Goal: Transaction & Acquisition: Download file/media

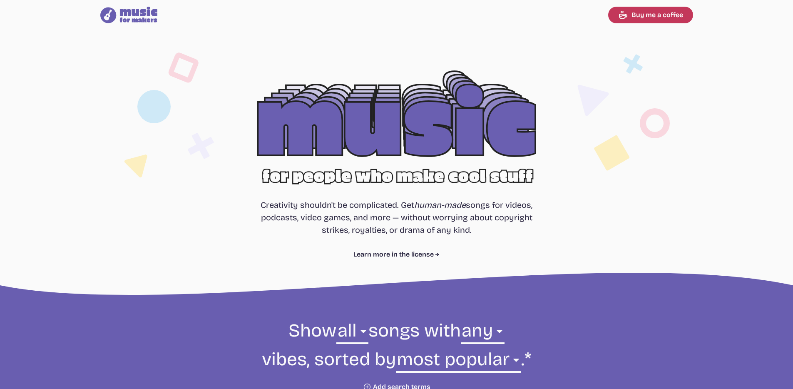
select select "most popular"
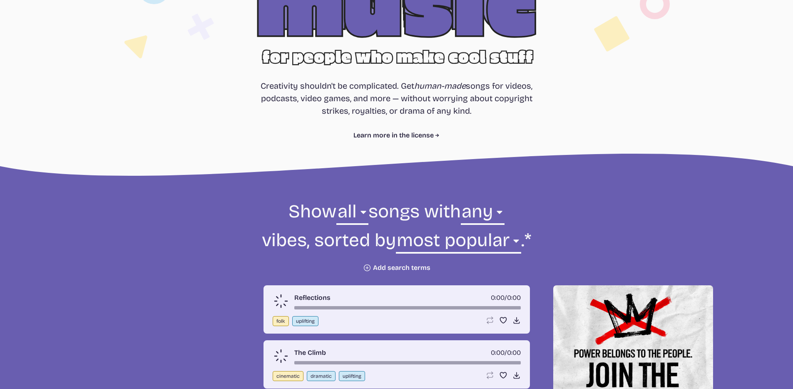
scroll to position [221, 0]
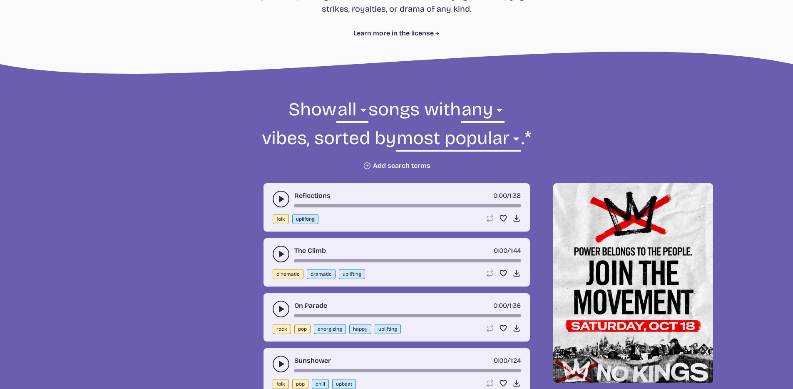
click at [278, 199] on icon "play-pause toggle" at bounding box center [281, 199] width 8 height 8
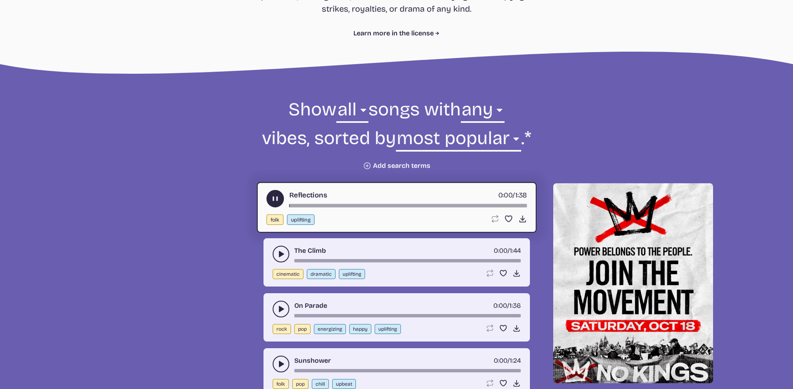
click at [275, 199] on icon "play-pause toggle" at bounding box center [275, 198] width 9 height 9
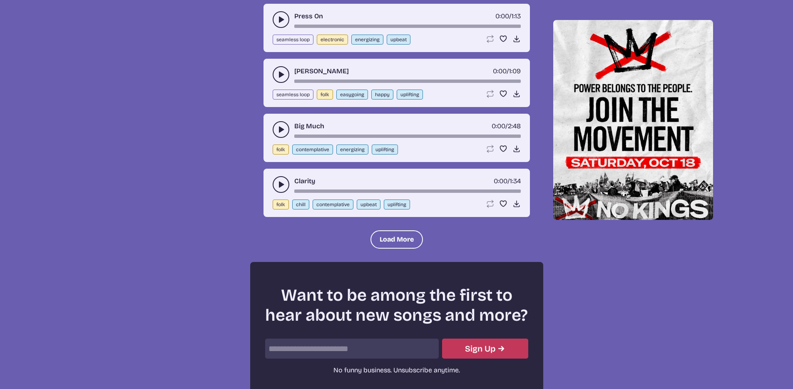
scroll to position [1103, 0]
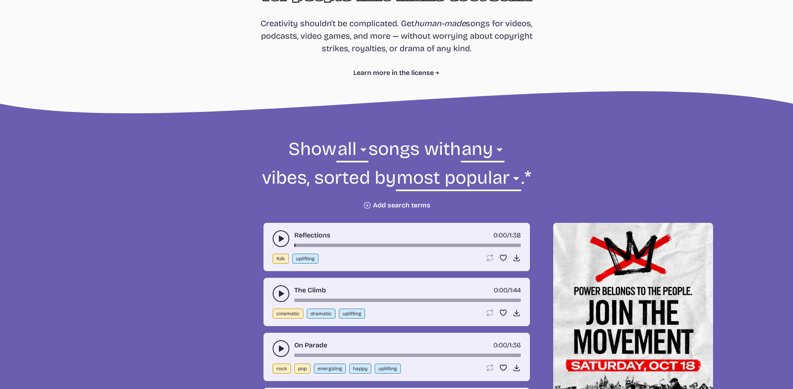
scroll to position [0, 0]
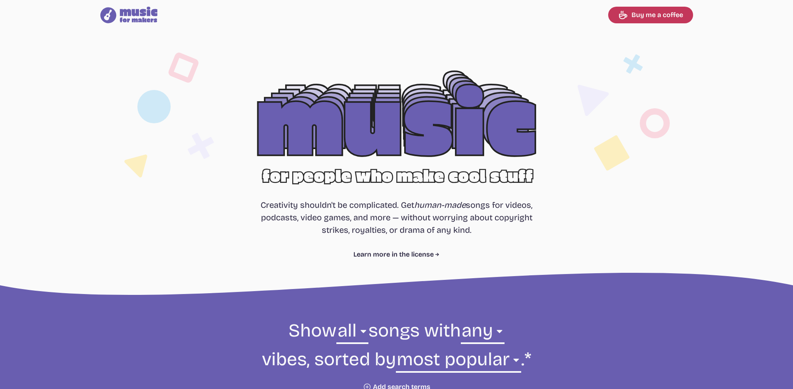
click at [30, 123] on section "Free, royalty-free music for videos, podcasts, video games, and more Creativity…" at bounding box center [396, 164] width 793 height 269
select select "most popular"
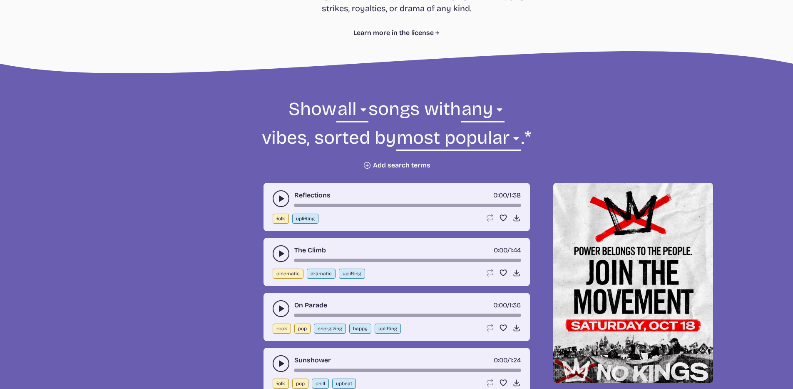
scroll to position [273, 0]
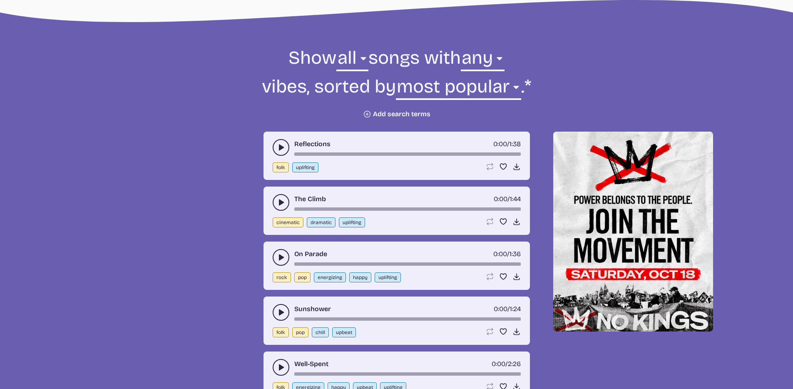
click at [272, 147] on div "Reflections 0:00 / 1:38 folk uplifting Loop song Loop this song. Favorite song …" at bounding box center [397, 156] width 266 height 48
click at [285, 146] on button "play-pause toggle" at bounding box center [281, 147] width 17 height 17
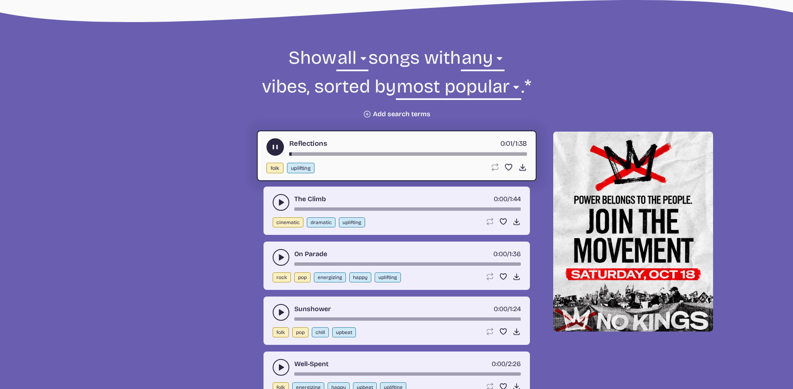
click at [383, 151] on div "Reflections 0:01 / 1:38" at bounding box center [396, 146] width 261 height 17
click at [384, 154] on div "song-time-bar" at bounding box center [408, 153] width 238 height 3
click at [276, 195] on button "play-pause toggle" at bounding box center [281, 202] width 17 height 17
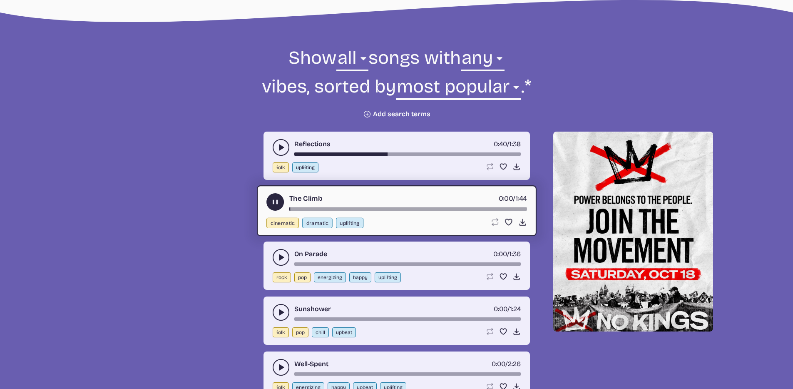
click at [359, 206] on div "The Climb 0:00 / 1:44" at bounding box center [396, 201] width 261 height 17
click at [361, 208] on div "song-time-bar" at bounding box center [408, 208] width 238 height 3
click at [362, 261] on div "On Parade 0:00 / 1:36" at bounding box center [397, 257] width 248 height 17
click at [361, 267] on div "On Parade 0:00 / 1:36 rock pop energizing happy uplifting Loop song Loop this s…" at bounding box center [397, 265] width 266 height 48
drag, startPoint x: 249, startPoint y: 250, endPoint x: 263, endPoint y: 253, distance: 14.0
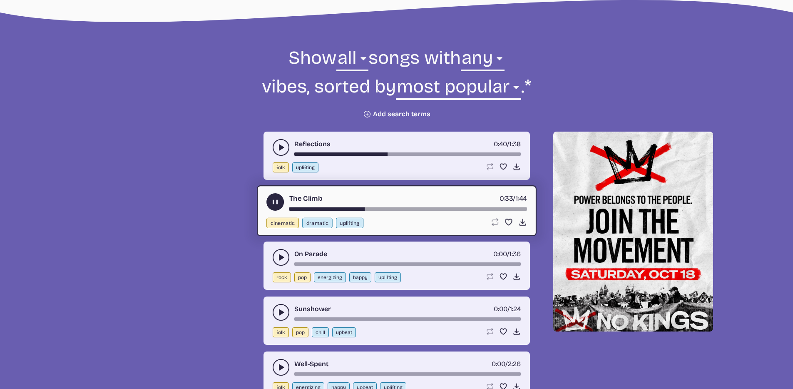
click at [276, 251] on button "play-pause toggle" at bounding box center [281, 257] width 17 height 17
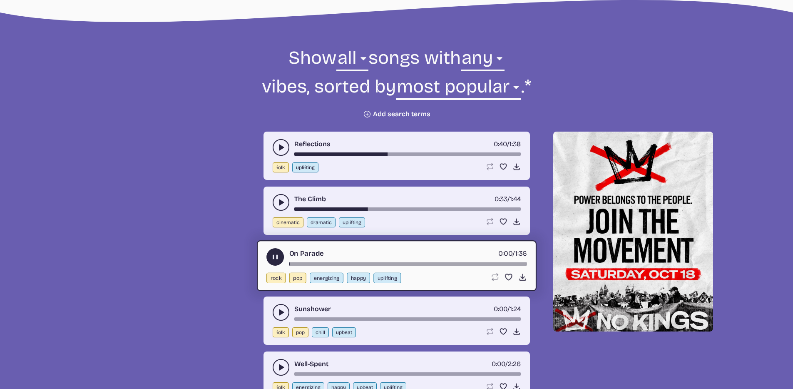
click at [390, 262] on div "song-time-bar" at bounding box center [408, 263] width 238 height 3
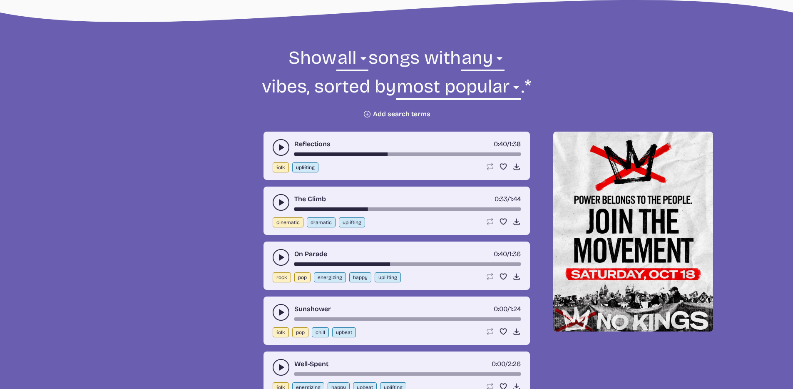
click at [281, 259] on use "play-pause toggle" at bounding box center [281, 257] width 8 height 8
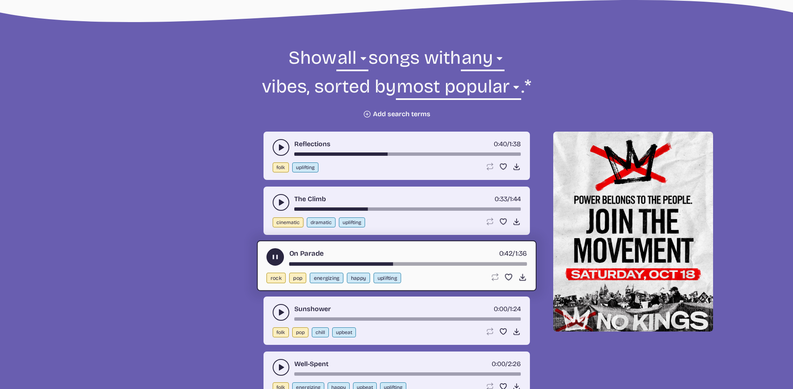
click at [283, 308] on icon "play-pause toggle" at bounding box center [281, 312] width 8 height 8
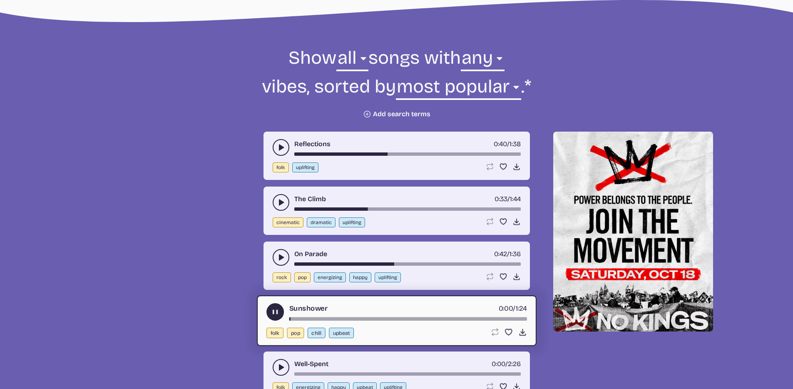
scroll to position [343, 0]
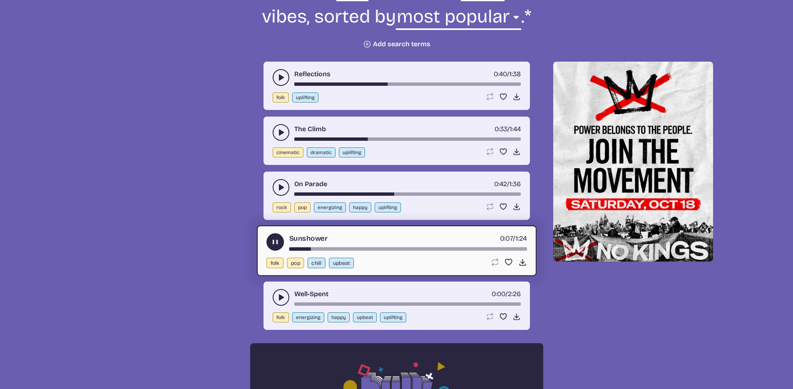
click at [278, 244] on icon "play-pause toggle" at bounding box center [275, 242] width 9 height 9
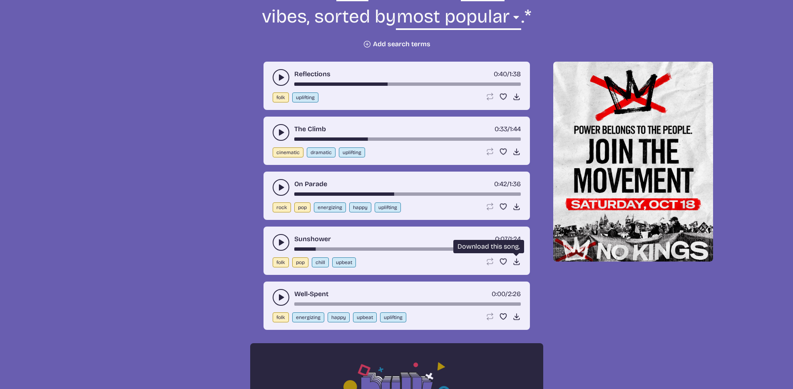
click at [520, 261] on icon "Download song" at bounding box center [517, 261] width 8 height 8
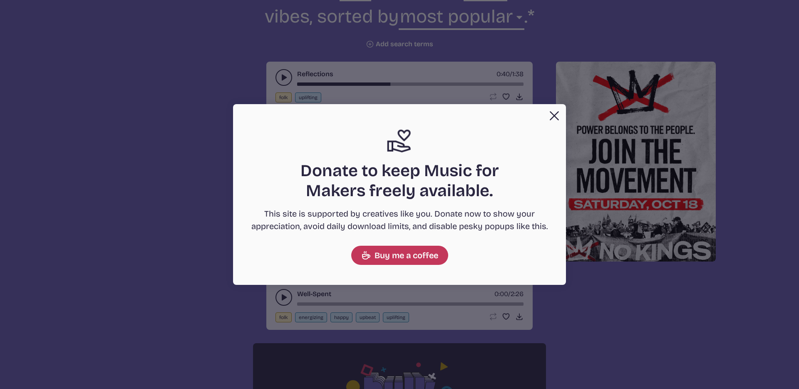
click at [549, 115] on button "Close" at bounding box center [554, 115] width 17 height 17
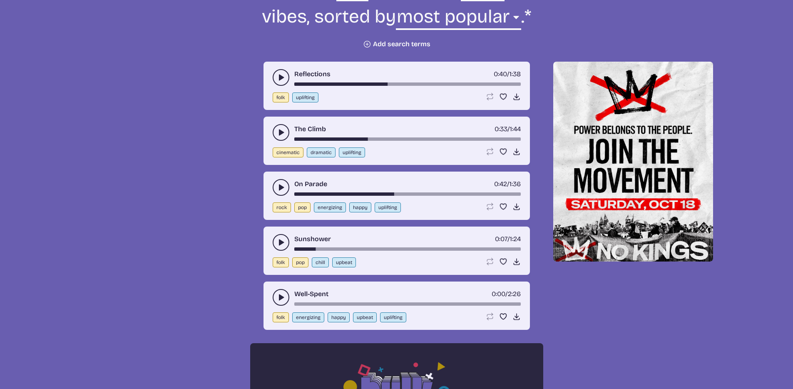
click at [271, 237] on div "Sunshower 0:07 / 1:24 folk pop chill upbeat Loop song Loop this song. Favorite …" at bounding box center [397, 250] width 266 height 48
drag, startPoint x: 271, startPoint y: 237, endPoint x: 277, endPoint y: 237, distance: 6.7
click at [274, 237] on div "Sunshower 0:07 / 1:24 folk pop chill upbeat Loop song Loop this song. Favorite …" at bounding box center [397, 250] width 266 height 48
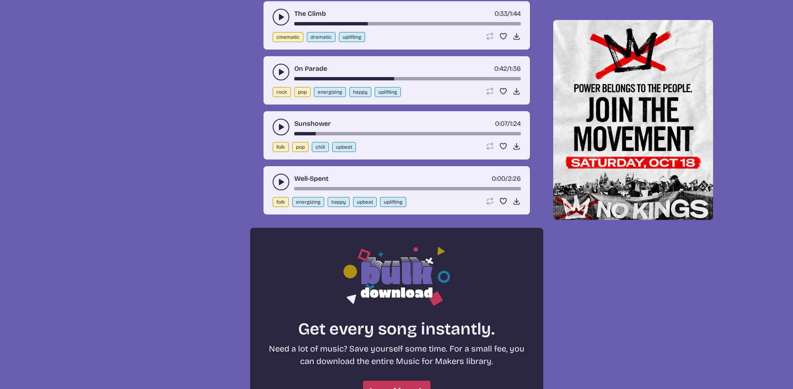
click at [277, 185] on icon "play-pause toggle" at bounding box center [281, 182] width 8 height 8
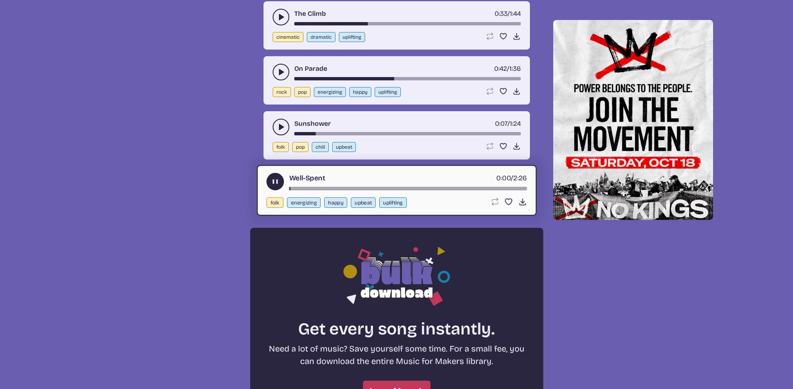
click at [328, 189] on div "song-time-bar" at bounding box center [408, 188] width 238 height 3
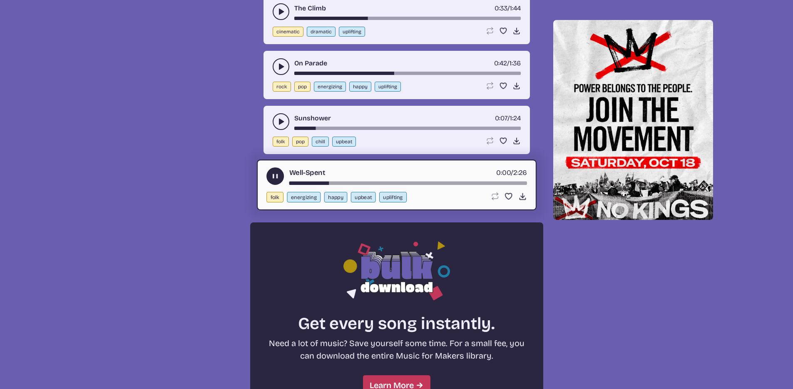
scroll to position [702, 0]
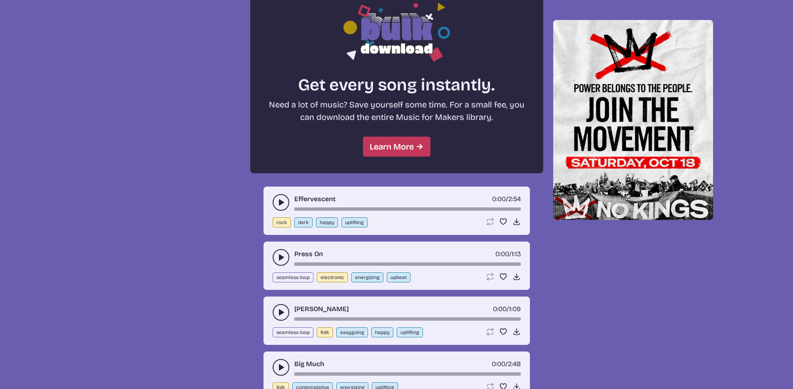
click at [281, 204] on use "play-pause toggle" at bounding box center [281, 202] width 8 height 8
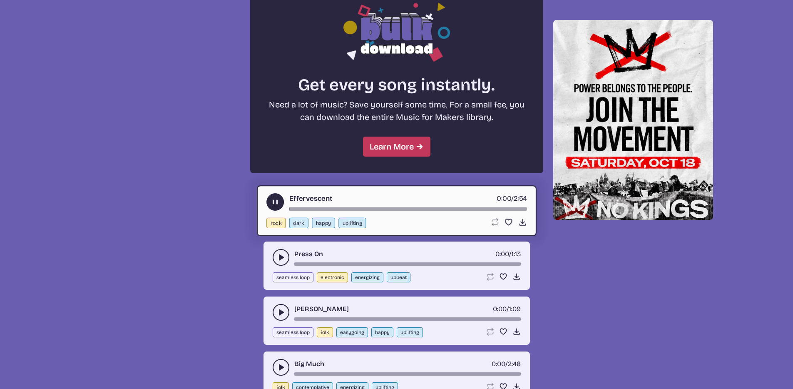
click at [368, 210] on div "song-time-bar" at bounding box center [408, 208] width 238 height 3
click at [267, 203] on button "play-pause toggle" at bounding box center [274, 201] width 17 height 17
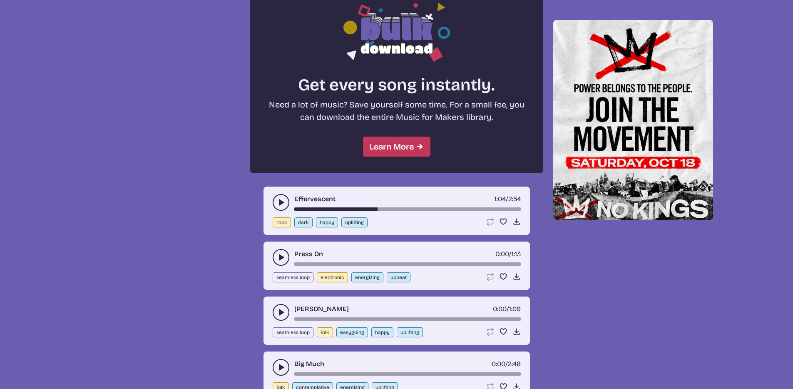
click at [284, 260] on icon "play-pause toggle" at bounding box center [281, 257] width 8 height 8
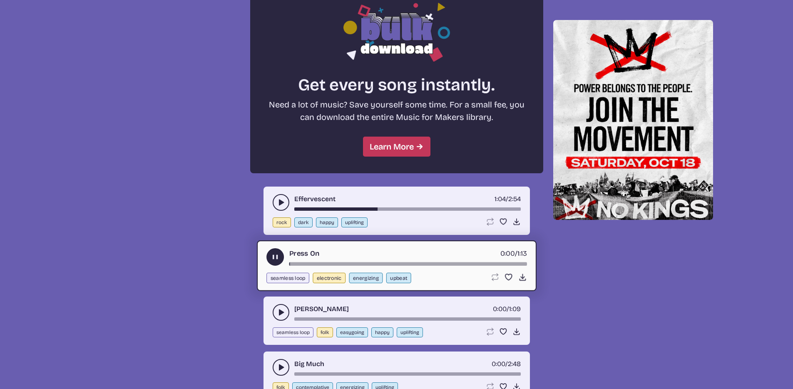
click at [284, 260] on div "Press On 0:00 / 1:13" at bounding box center [396, 256] width 261 height 17
click at [280, 260] on button "play-pause toggle" at bounding box center [274, 256] width 17 height 17
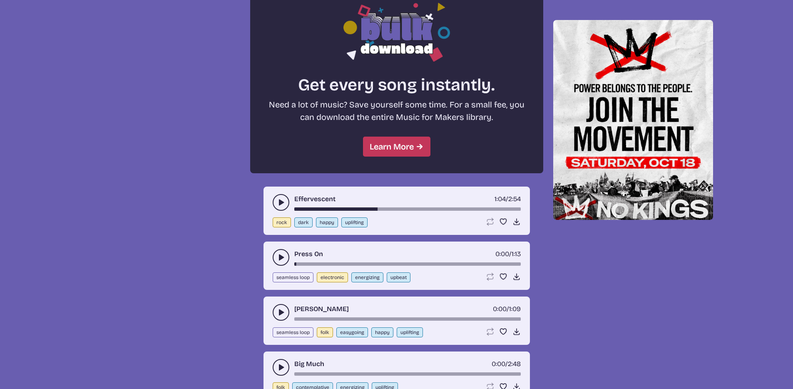
scroll to position [735, 0]
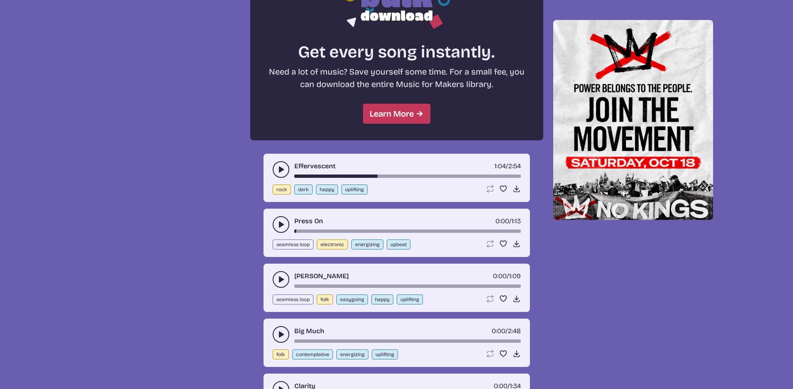
click at [282, 279] on use "play-pause toggle" at bounding box center [281, 279] width 8 height 8
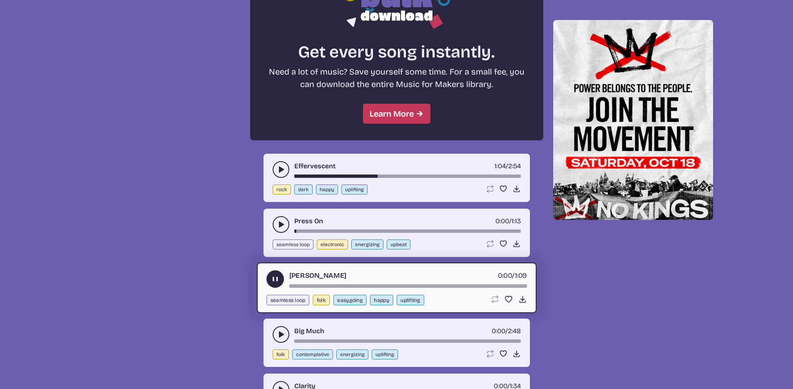
click at [282, 280] on button "play-pause toggle" at bounding box center [274, 278] width 17 height 17
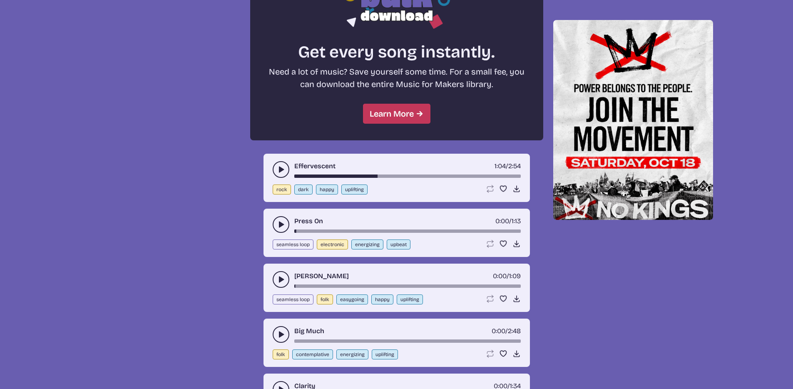
scroll to position [746, 0]
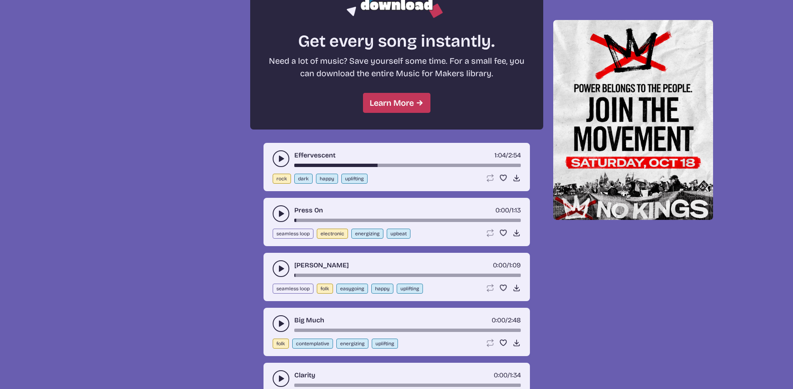
click at [285, 312] on div "Big Much 0:00 / 2:48 folk contemplative energizing uplifting Loop song Loop thi…" at bounding box center [397, 332] width 266 height 48
click at [284, 319] on icon "play-pause toggle" at bounding box center [281, 323] width 8 height 8
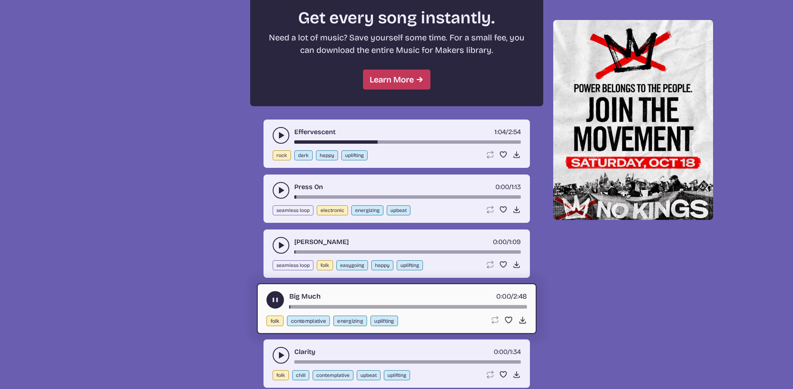
click at [280, 300] on button "play-pause toggle" at bounding box center [274, 299] width 17 height 17
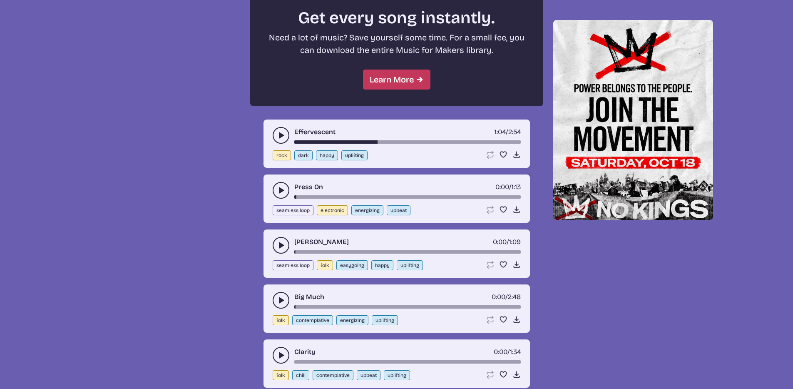
scroll to position [831, 0]
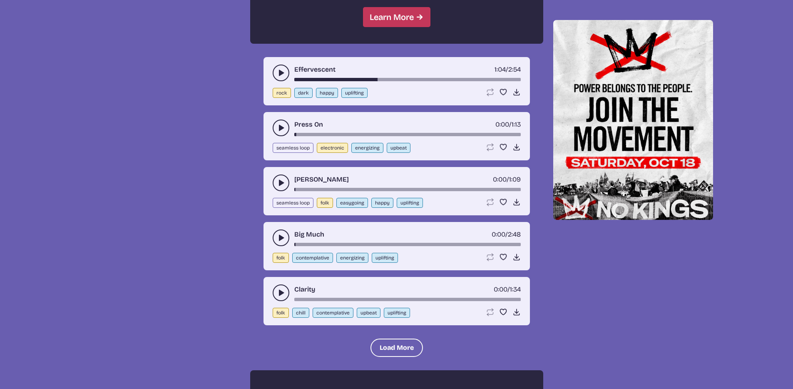
click at [282, 291] on use "play-pause toggle" at bounding box center [281, 293] width 8 height 8
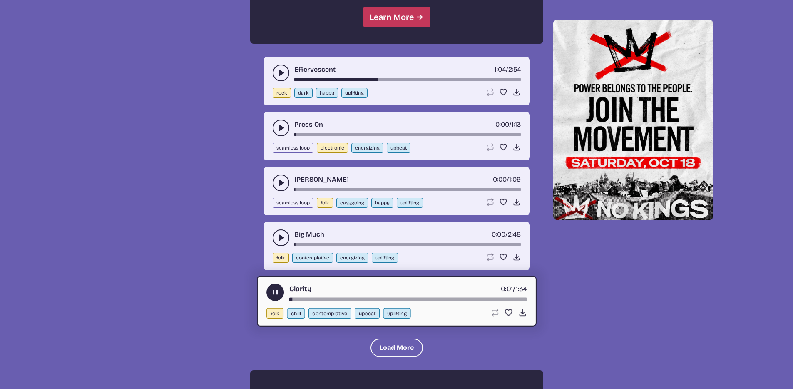
click at [276, 291] on use "play-pause toggle" at bounding box center [275, 292] width 9 height 9
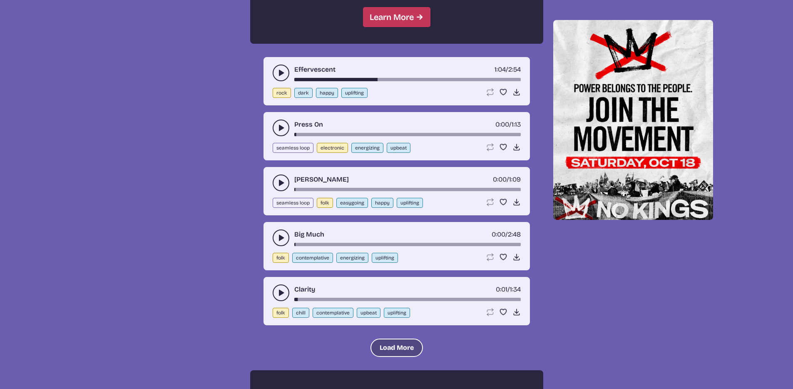
click at [370, 346] on div "Reflections 0:40 / 1:38 folk uplifting Loop song Loop this song. Favorite song …" at bounding box center [396, 43] width 293 height 941
click at [371, 346] on button "Load More" at bounding box center [397, 347] width 52 height 18
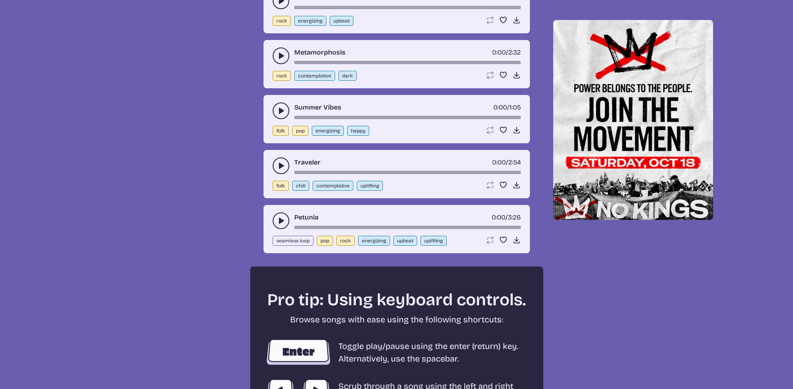
scroll to position [1229, 0]
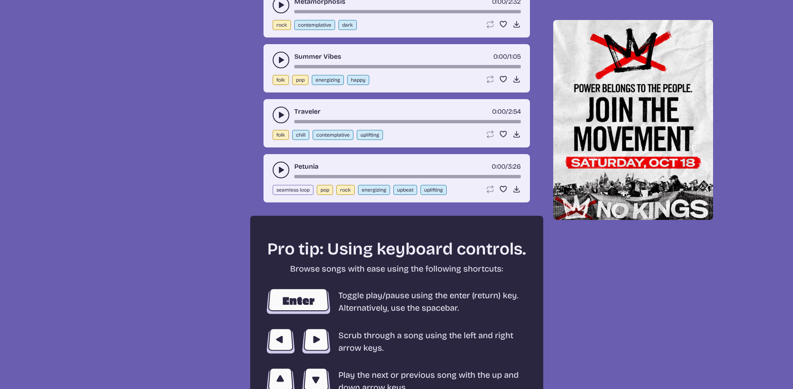
click at [278, 56] on icon "play-pause toggle" at bounding box center [281, 60] width 8 height 8
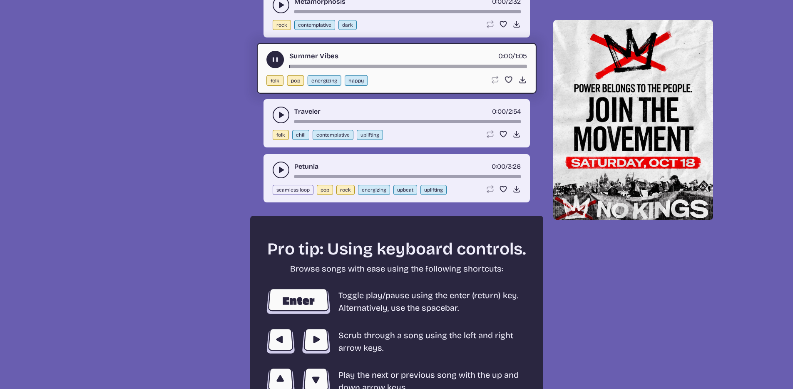
click at [277, 58] on use "play-pause toggle" at bounding box center [275, 59] width 9 height 9
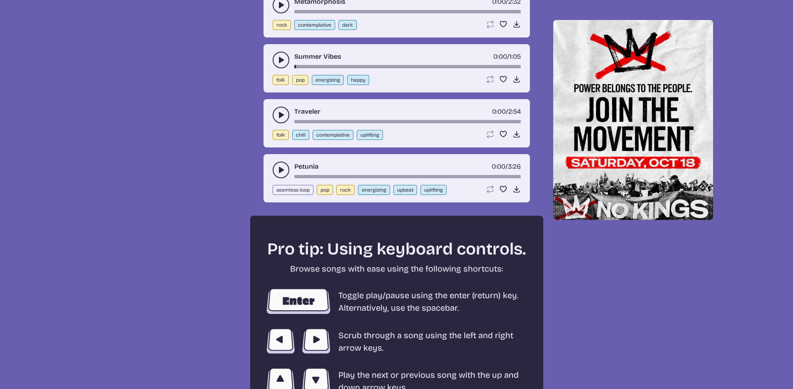
click at [282, 111] on icon "play-pause toggle" at bounding box center [281, 115] width 8 height 8
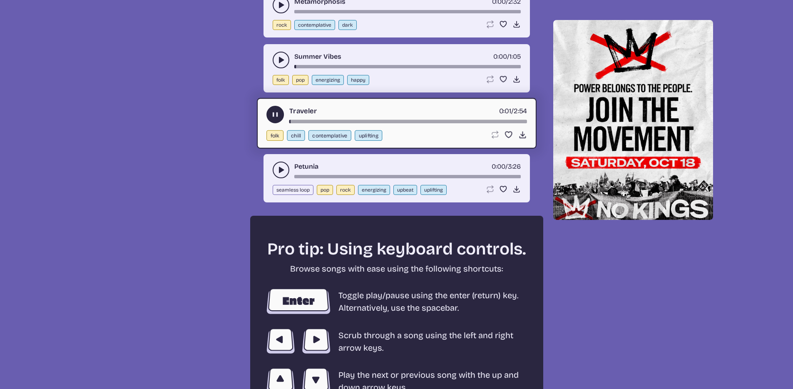
click at [282, 112] on div "Traveler 0:01 / 2:54" at bounding box center [396, 114] width 261 height 17
drag, startPoint x: 285, startPoint y: 117, endPoint x: 293, endPoint y: 118, distance: 8.4
click at [290, 117] on div "Traveler 0:01 / 2:54" at bounding box center [396, 114] width 261 height 17
click at [273, 114] on use "play-pause toggle" at bounding box center [275, 114] width 9 height 9
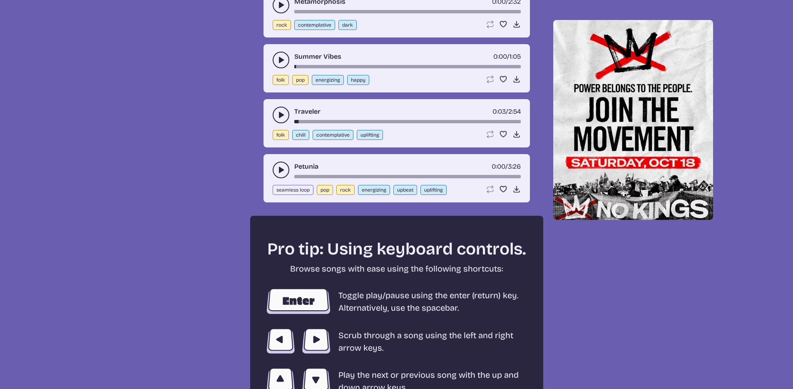
drag, startPoint x: 277, startPoint y: 72, endPoint x: 279, endPoint y: 67, distance: 5.6
click at [277, 72] on div "Summer Vibes 0:00 / 1:05 folk pop energizing happy Loop song Loop this song. Fa…" at bounding box center [397, 68] width 266 height 48
click at [279, 65] on button "play-pause toggle" at bounding box center [281, 60] width 17 height 17
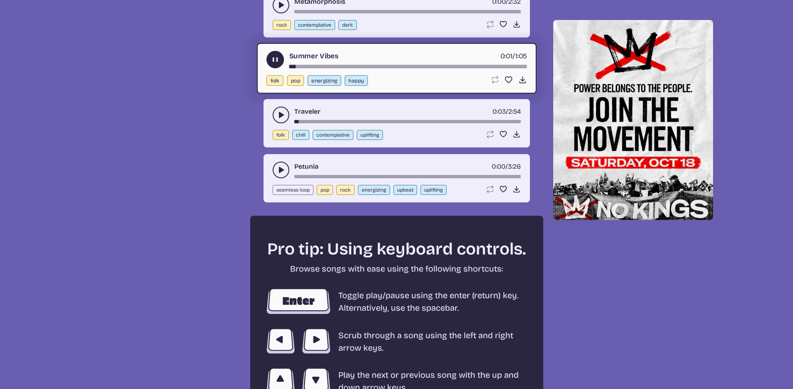
click at [328, 65] on div "song-time-bar" at bounding box center [408, 66] width 238 height 3
click at [323, 117] on div "Traveler 0:03 / 2:54" at bounding box center [397, 115] width 248 height 17
click at [279, 109] on button "play-pause toggle" at bounding box center [281, 115] width 17 height 17
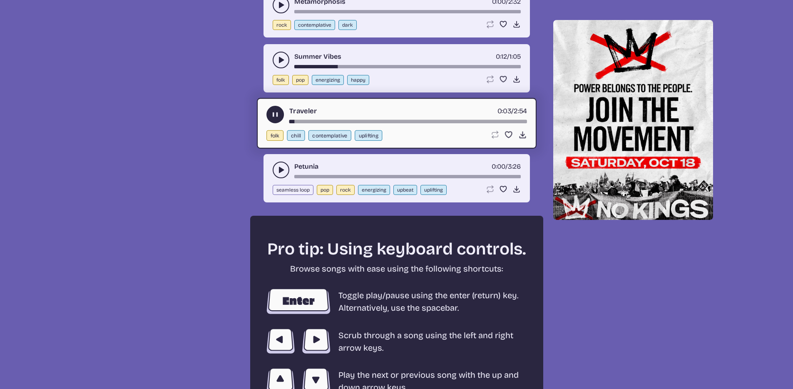
click at [329, 122] on div "song-time-bar" at bounding box center [408, 121] width 238 height 3
click at [285, 167] on button "play-pause toggle" at bounding box center [281, 170] width 17 height 17
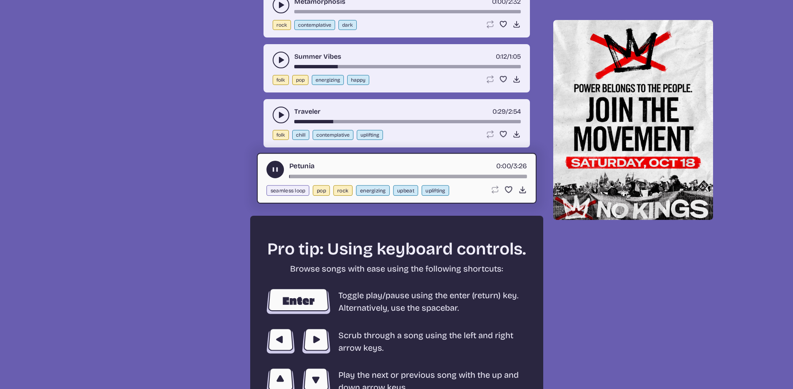
click at [326, 176] on div "song-time-bar" at bounding box center [408, 176] width 238 height 3
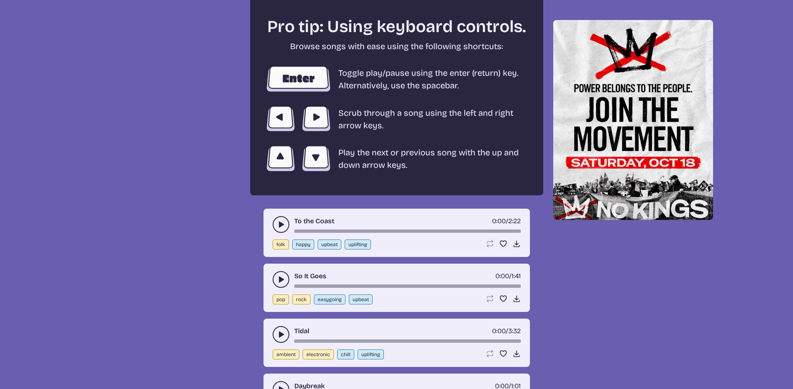
click at [278, 223] on icon "play-pause toggle" at bounding box center [281, 224] width 8 height 8
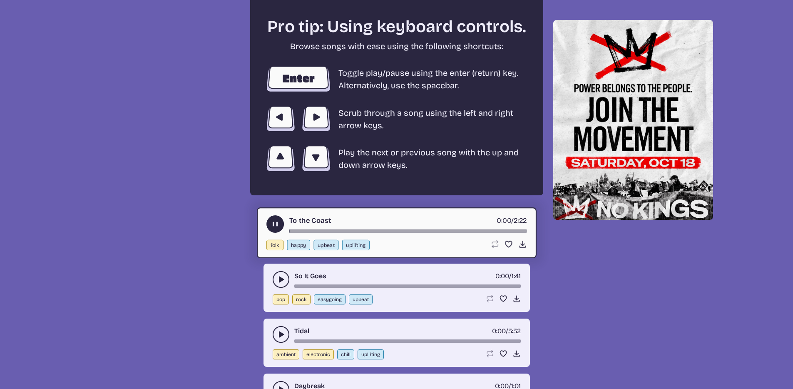
click at [314, 230] on div "song-time-bar" at bounding box center [408, 230] width 238 height 3
drag, startPoint x: 305, startPoint y: 265, endPoint x: 308, endPoint y: 279, distance: 14.8
click at [306, 267] on div "So It Goes 0:00 / 1:41 pop rock easygoing upbeat Loop song Loop this song. Favo…" at bounding box center [397, 288] width 266 height 48
click at [299, 281] on div "So It Goes 0:00 / 1:41" at bounding box center [397, 279] width 248 height 17
click at [285, 276] on button "play-pause toggle" at bounding box center [281, 279] width 17 height 17
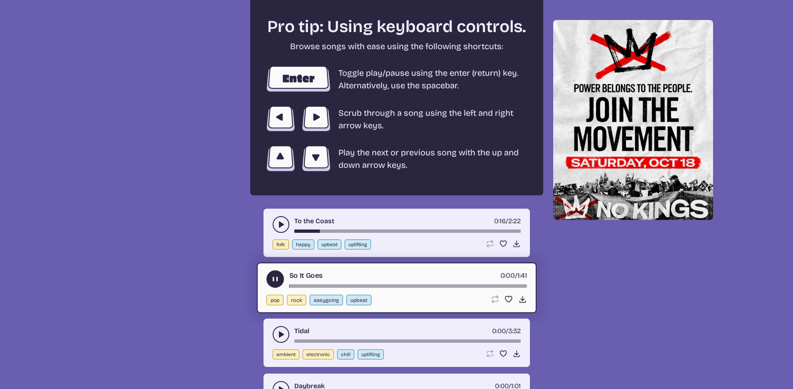
click at [313, 285] on div "song-time-bar" at bounding box center [408, 285] width 238 height 3
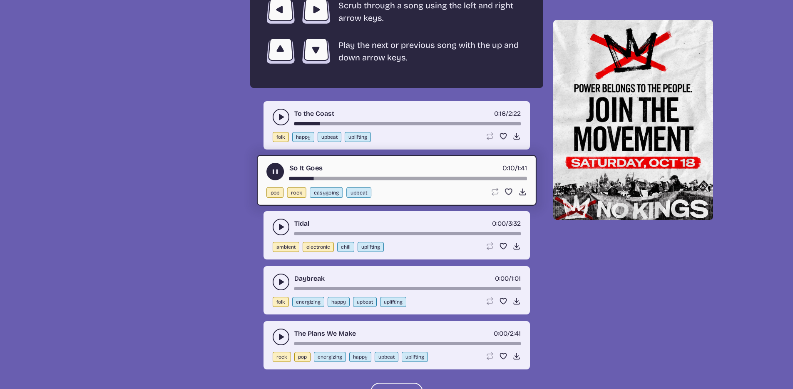
scroll to position [1610, 0]
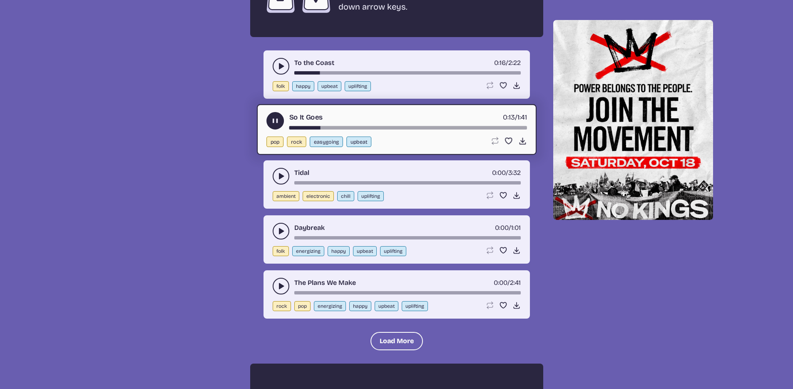
click at [284, 179] on icon "play-pause toggle" at bounding box center [281, 176] width 8 height 8
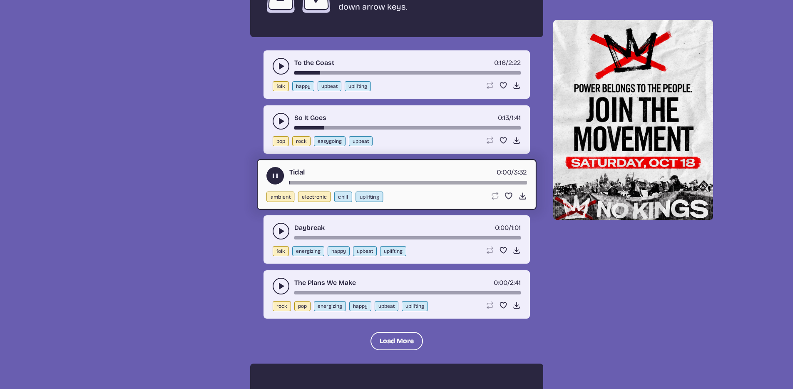
click at [321, 182] on div "song-time-bar" at bounding box center [408, 182] width 238 height 3
drag, startPoint x: 281, startPoint y: 121, endPoint x: 287, endPoint y: 123, distance: 6.2
click at [281, 121] on use "play-pause toggle" at bounding box center [281, 121] width 8 height 8
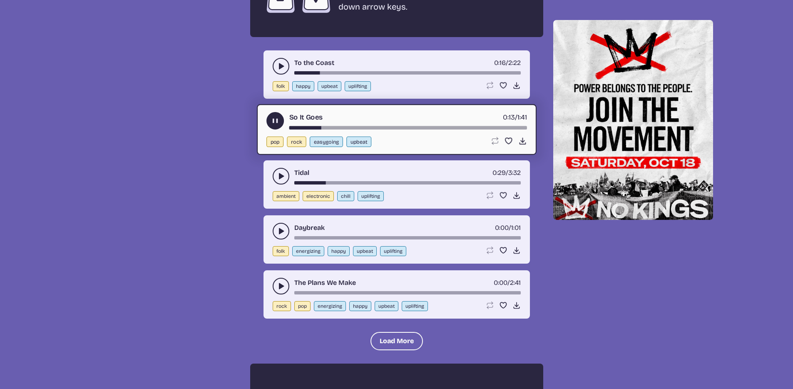
click at [283, 122] on button "play-pause toggle" at bounding box center [274, 120] width 17 height 17
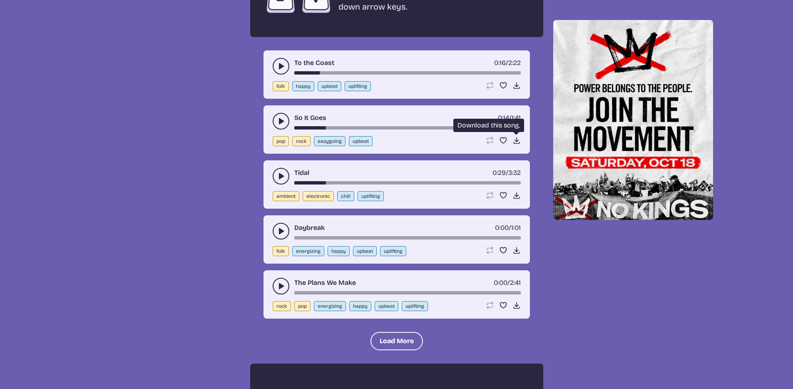
click at [519, 138] on icon "Download song" at bounding box center [517, 140] width 8 height 8
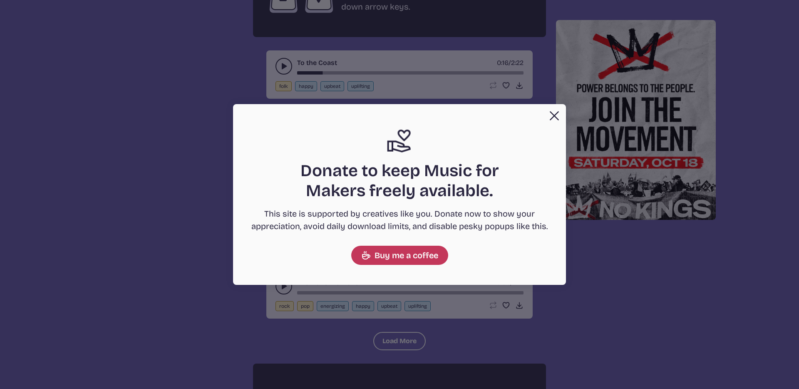
click at [556, 116] on button "Close" at bounding box center [554, 115] width 17 height 17
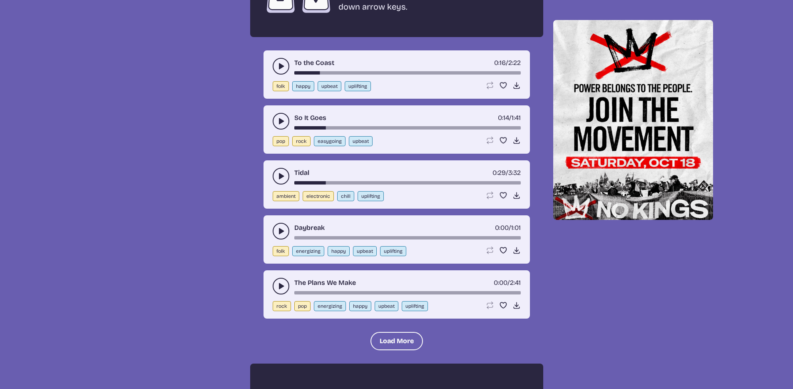
click at [292, 224] on div "Daybreak 0:00 / 1:01" at bounding box center [397, 231] width 248 height 17
click at [283, 231] on use "play-pause toggle" at bounding box center [281, 231] width 8 height 8
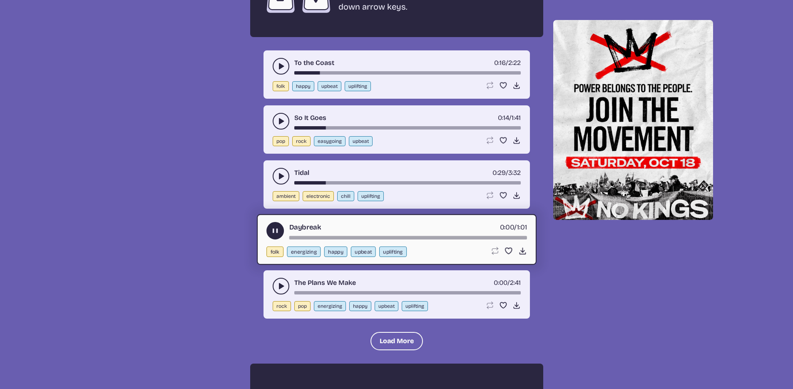
click at [285, 232] on div "Daybreak 0:00 / 1:01" at bounding box center [396, 230] width 261 height 17
click at [314, 236] on div "song-time-bar" at bounding box center [408, 237] width 238 height 3
drag, startPoint x: 282, startPoint y: 279, endPoint x: 291, endPoint y: 281, distance: 9.0
click at [283, 279] on button "play-pause toggle" at bounding box center [281, 286] width 17 height 17
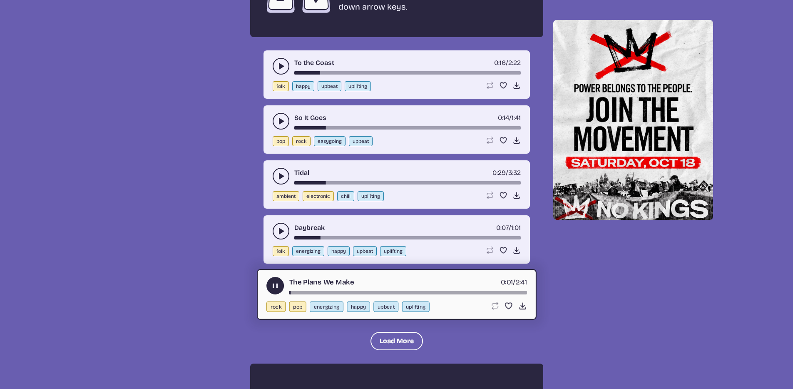
click at [316, 290] on div "The Plans We Make 0:01 / 2:41" at bounding box center [396, 285] width 261 height 17
click at [388, 293] on div "song-time-bar" at bounding box center [408, 292] width 238 height 3
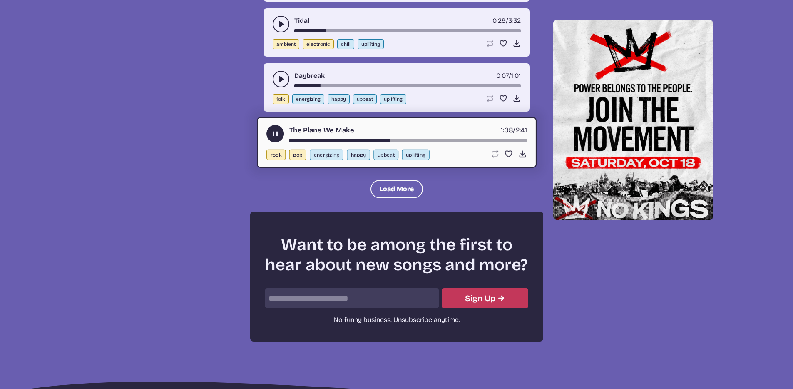
scroll to position [1875, 0]
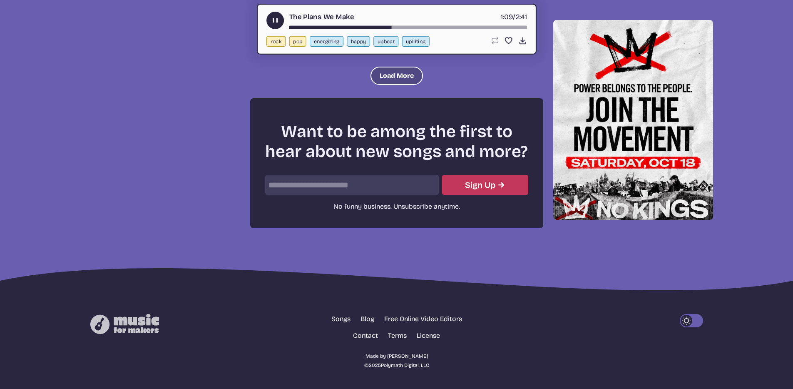
click at [386, 70] on button "Load More" at bounding box center [397, 76] width 52 height 18
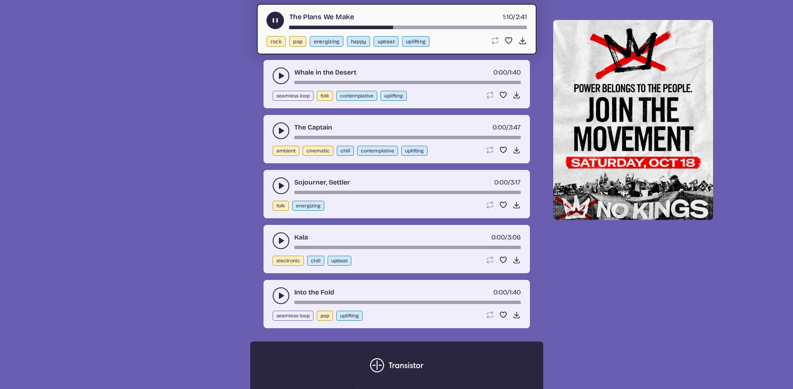
click at [280, 78] on icon "play-pause toggle" at bounding box center [281, 76] width 8 height 8
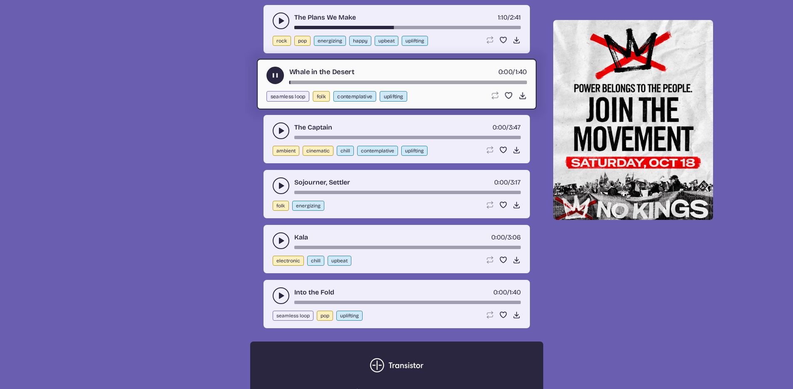
click at [376, 82] on div "song-time-bar" at bounding box center [408, 82] width 238 height 3
click at [348, 137] on div "song-time-bar" at bounding box center [407, 137] width 226 height 3
click at [280, 133] on use "play-pause toggle" at bounding box center [281, 131] width 8 height 8
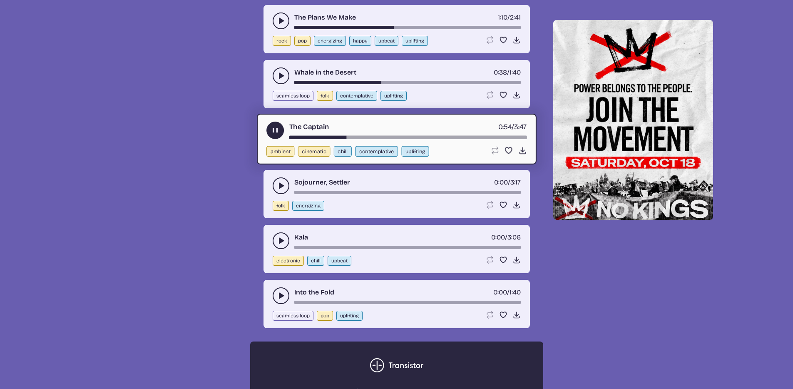
click at [281, 186] on icon "play-pause toggle" at bounding box center [281, 186] width 8 height 8
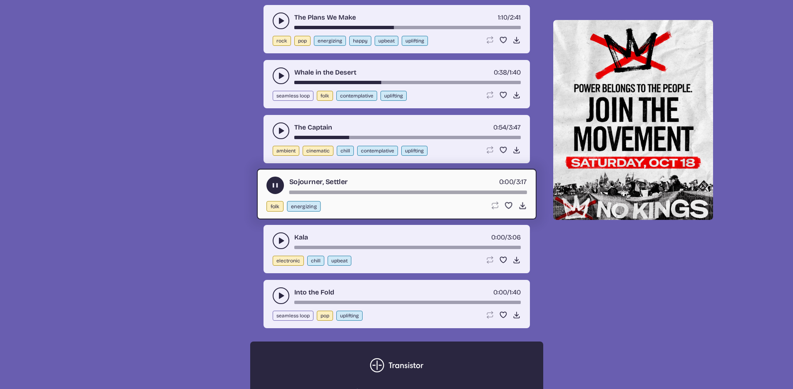
click at [320, 192] on div "song-time-bar" at bounding box center [408, 192] width 238 height 3
click at [401, 193] on div "song-time-bar" at bounding box center [408, 192] width 238 height 3
click at [282, 239] on icon "play-pause toggle" at bounding box center [281, 240] width 8 height 8
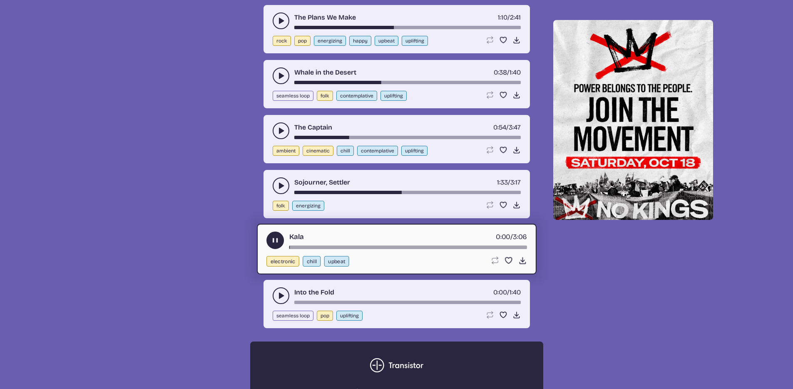
click at [350, 246] on div "song-time-bar" at bounding box center [408, 247] width 238 height 3
click at [399, 244] on div "Kala 0:48 / 3:06" at bounding box center [396, 239] width 261 height 17
click at [505, 198] on div "Sojourner, Settler 1:33 / 3:17 folk energizing Loop song Loop this song. Favori…" at bounding box center [397, 194] width 266 height 48
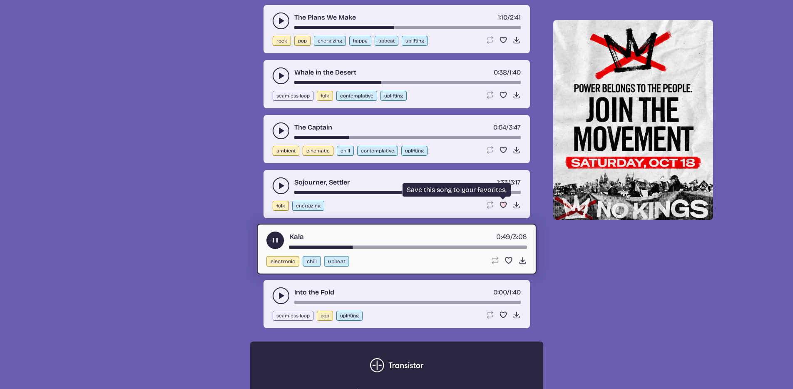
click at [503, 204] on use "Favorite" at bounding box center [503, 205] width 6 height 6
click at [433, 243] on div "Kala 0:51 / 3:06" at bounding box center [396, 239] width 261 height 17
click at [435, 245] on div "Kala 0:51 / 3:06" at bounding box center [396, 239] width 261 height 17
click at [435, 246] on div "song-time-bar" at bounding box center [408, 247] width 238 height 3
click at [436, 248] on div "song-time-bar" at bounding box center [408, 247] width 238 height 3
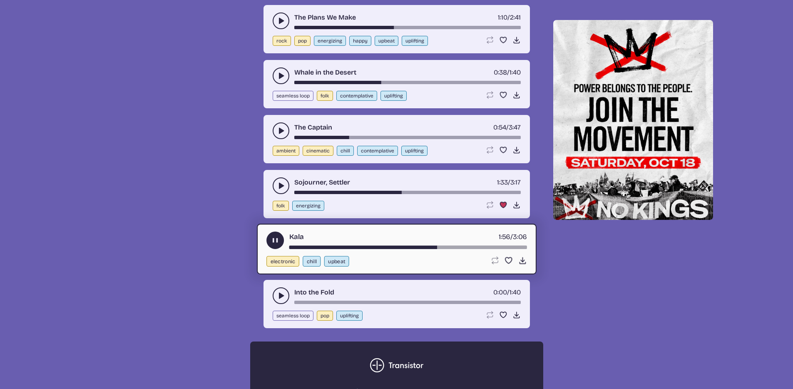
click at [271, 292] on div "Into the Fold 0:00 / 1:40 seamless loop pop uplifting Loop song Loop this song.…" at bounding box center [397, 304] width 266 height 48
click at [278, 292] on icon "play-pause toggle" at bounding box center [281, 295] width 8 height 8
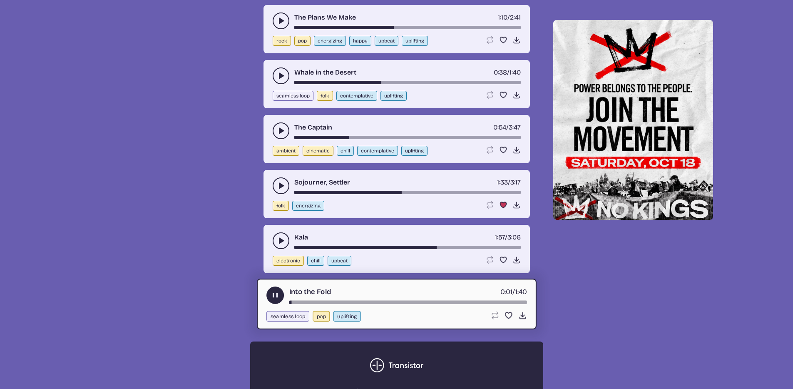
click at [351, 301] on div "song-time-bar" at bounding box center [408, 302] width 238 height 3
click at [500, 256] on icon "Favorite song" at bounding box center [503, 260] width 8 height 8
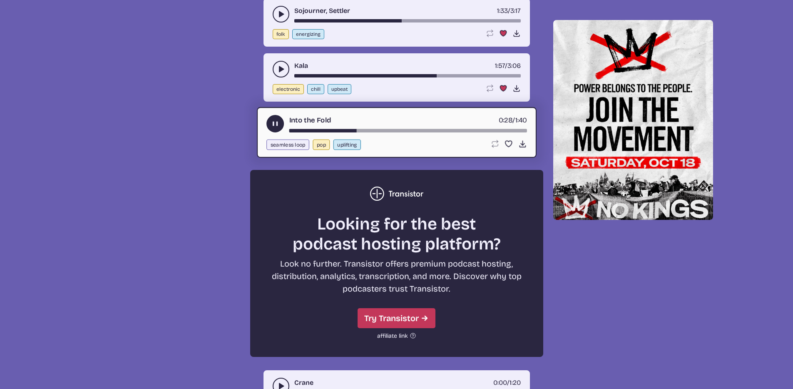
scroll to position [2148, 0]
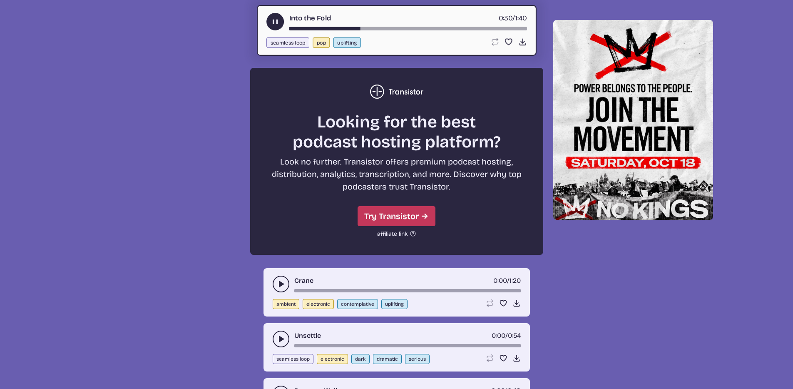
click at [278, 286] on icon "play-pause toggle" at bounding box center [281, 284] width 8 height 8
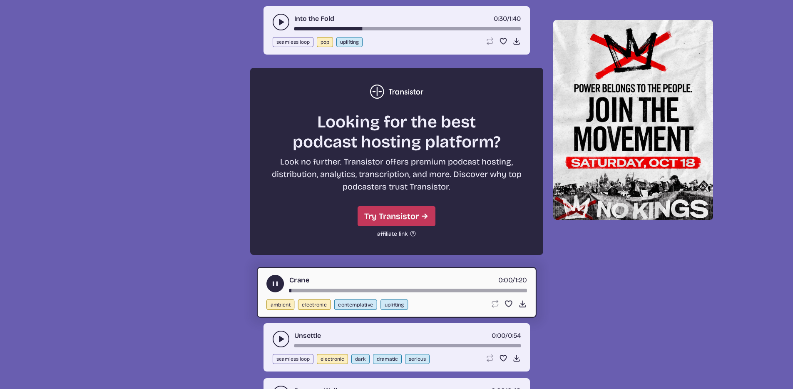
click at [447, 289] on div "song-time-bar" at bounding box center [408, 290] width 238 height 3
click at [287, 338] on button "play-pause toggle" at bounding box center [281, 339] width 17 height 17
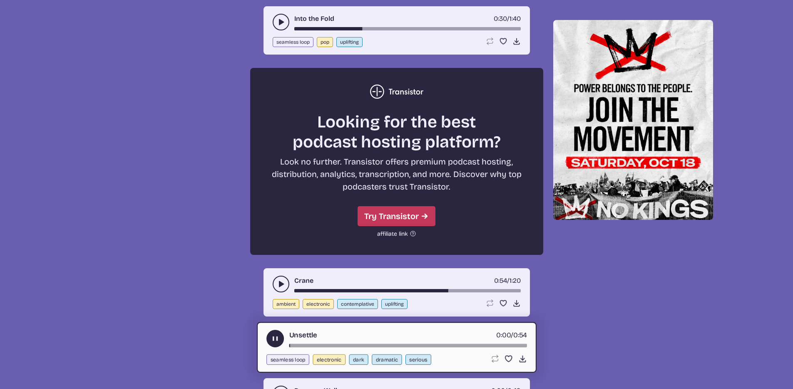
click at [370, 346] on div "song-time-bar" at bounding box center [408, 344] width 238 height 3
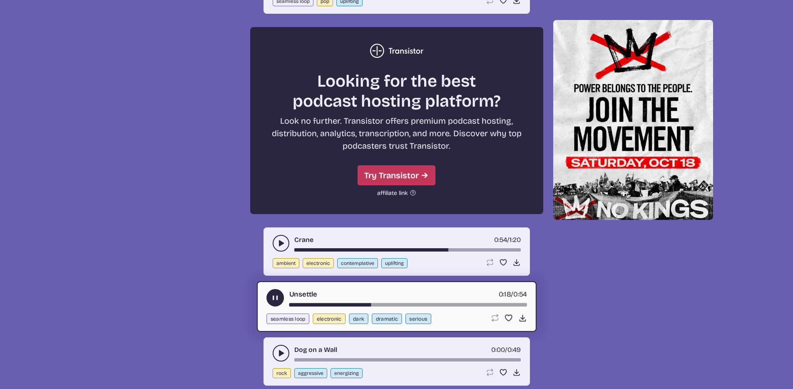
scroll to position [2240, 0]
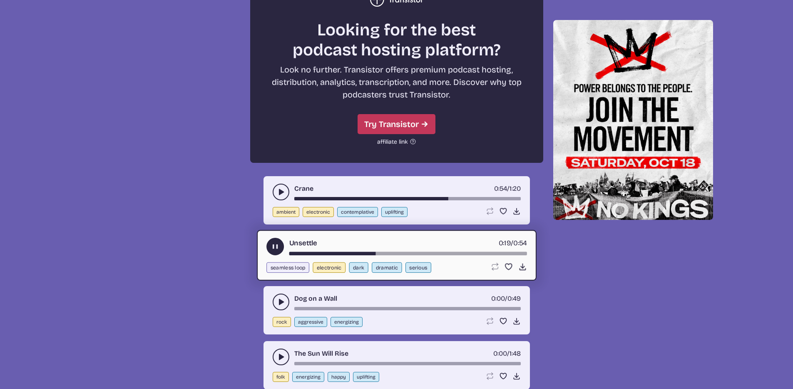
click at [283, 306] on icon "play-pause toggle" at bounding box center [281, 302] width 8 height 8
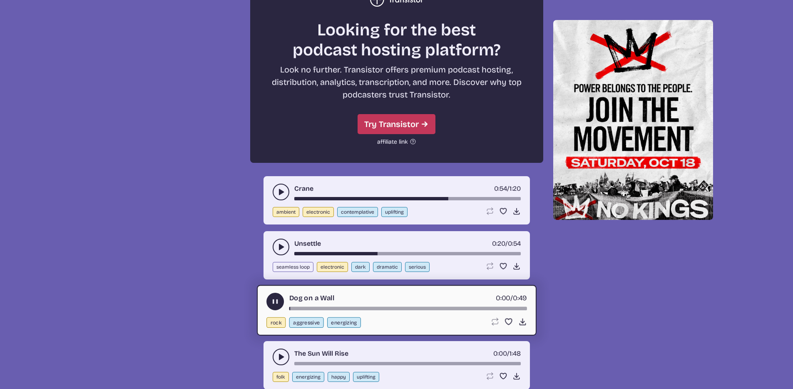
click at [350, 308] on div "song-time-bar" at bounding box center [408, 307] width 238 height 3
click at [341, 362] on div "song-time-bar" at bounding box center [407, 363] width 226 height 3
click at [287, 353] on button "play-pause toggle" at bounding box center [281, 356] width 17 height 17
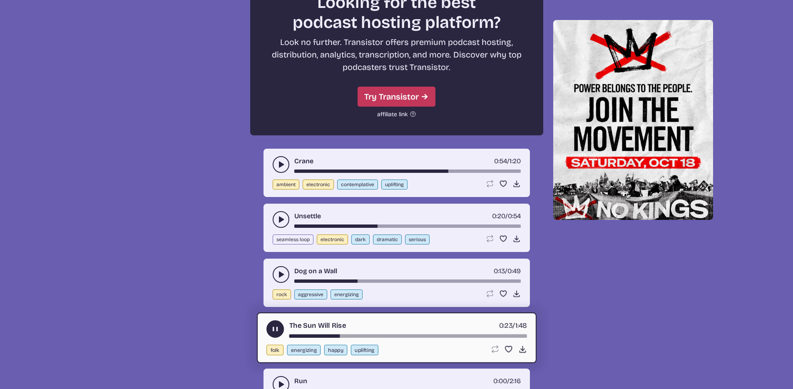
scroll to position [2381, 0]
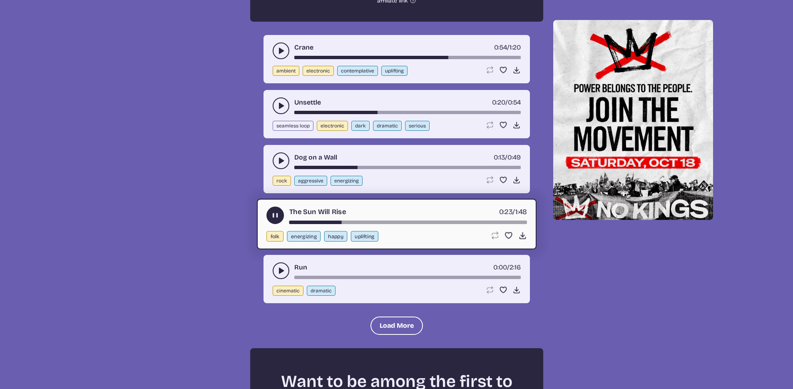
drag, startPoint x: 281, startPoint y: 271, endPoint x: 287, endPoint y: 278, distance: 9.2
click at [281, 271] on use "play-pause toggle" at bounding box center [281, 270] width 8 height 8
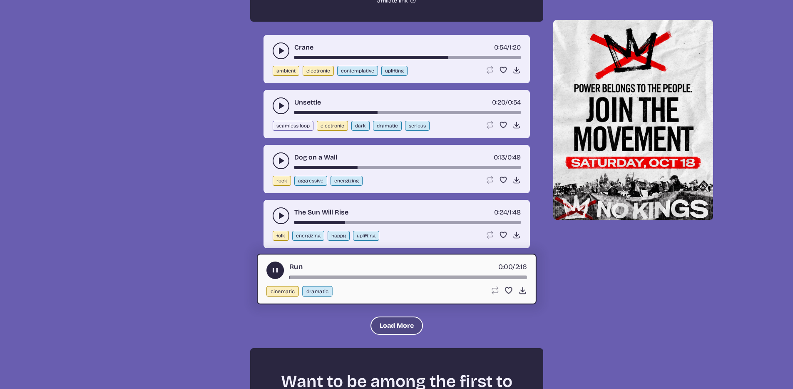
click at [401, 321] on button "Load More" at bounding box center [397, 325] width 52 height 18
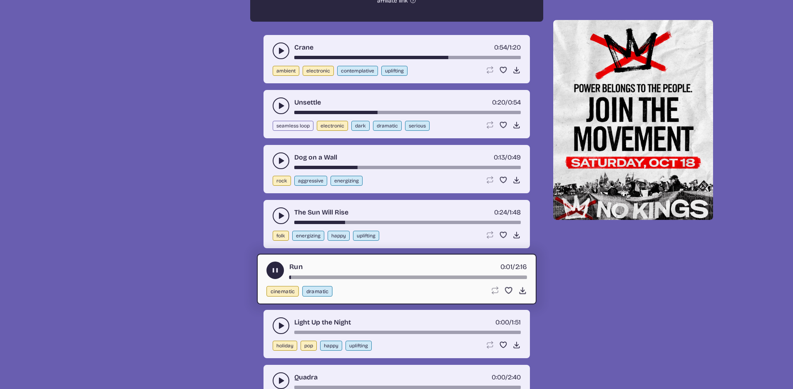
click at [358, 276] on div "song-time-bar" at bounding box center [408, 276] width 238 height 3
click at [285, 331] on button "play-pause toggle" at bounding box center [281, 325] width 17 height 17
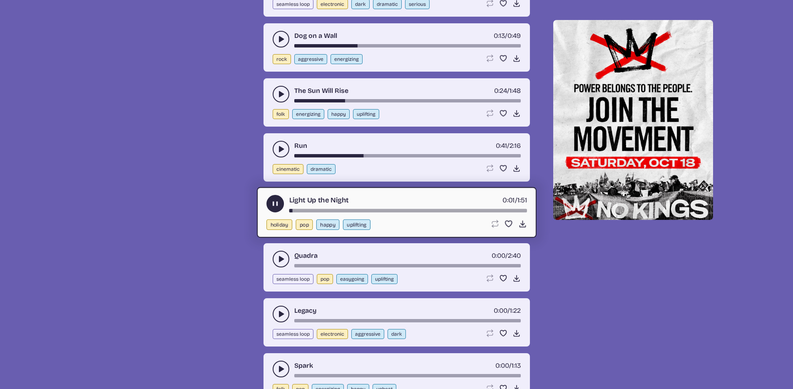
scroll to position [2554, 0]
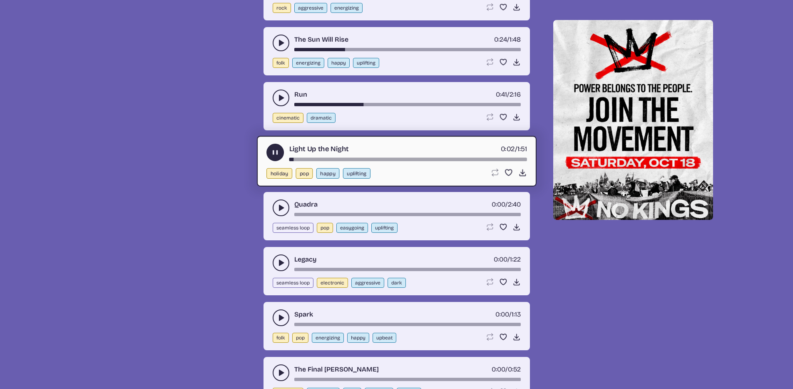
click at [281, 208] on use "play-pause toggle" at bounding box center [281, 208] width 8 height 8
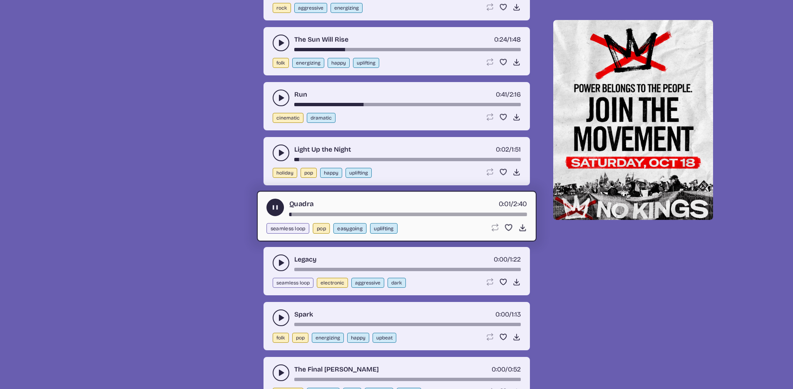
click at [378, 214] on div "song-time-bar" at bounding box center [408, 213] width 238 height 3
click at [445, 213] on div "song-time-bar" at bounding box center [408, 213] width 238 height 3
drag, startPoint x: 283, startPoint y: 259, endPoint x: 303, endPoint y: 265, distance: 21.3
click at [283, 259] on icon "play-pause toggle" at bounding box center [281, 263] width 8 height 8
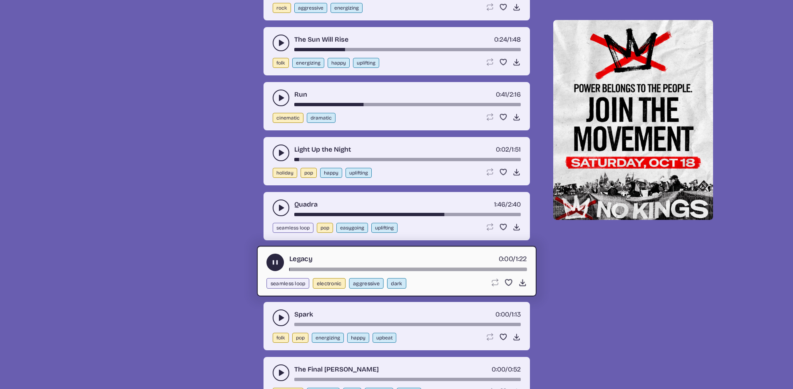
click at [383, 266] on div "Legacy 0:00 / 1:22" at bounding box center [396, 262] width 261 height 17
click at [382, 270] on div "song-time-bar" at bounding box center [408, 268] width 238 height 3
click at [279, 320] on use "play-pause toggle" at bounding box center [281, 318] width 8 height 8
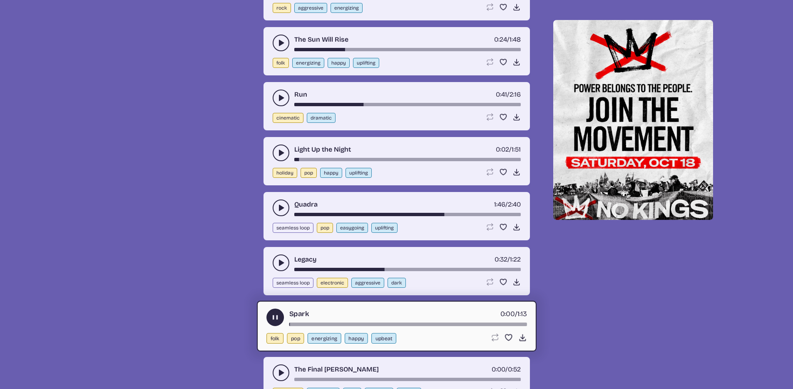
click at [396, 326] on div "Spark 0:00 / 1:13 folk pop energizing happy upbeat Loop song Loop this song. Fa…" at bounding box center [397, 326] width 280 height 51
click at [399, 322] on div "song-time-bar" at bounding box center [408, 323] width 238 height 3
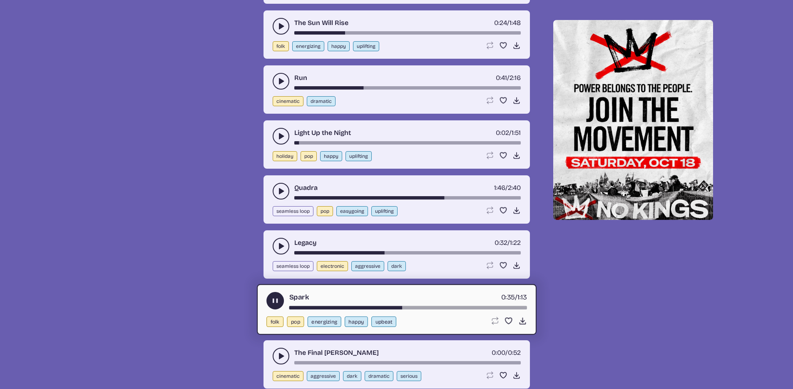
click at [274, 348] on div "The Final [PERSON_NAME] 0:00 / 0:52" at bounding box center [397, 356] width 248 height 17
click at [284, 359] on icon "play-pause toggle" at bounding box center [281, 356] width 8 height 8
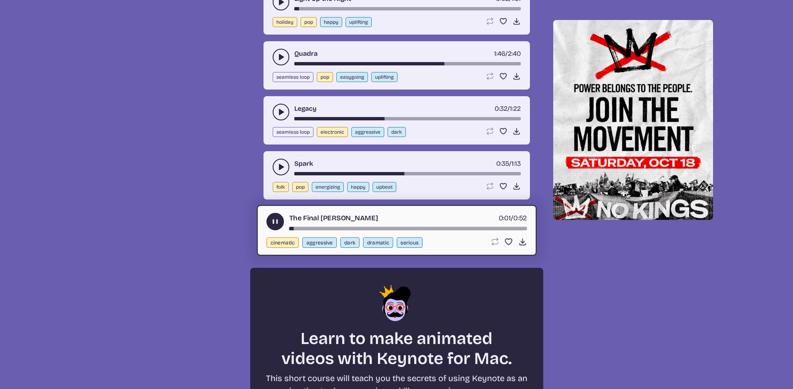
scroll to position [2914, 0]
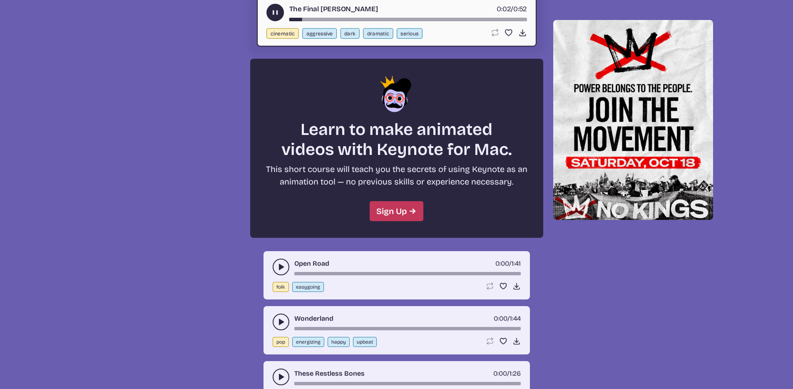
click at [284, 269] on button "play-pause toggle" at bounding box center [281, 267] width 17 height 17
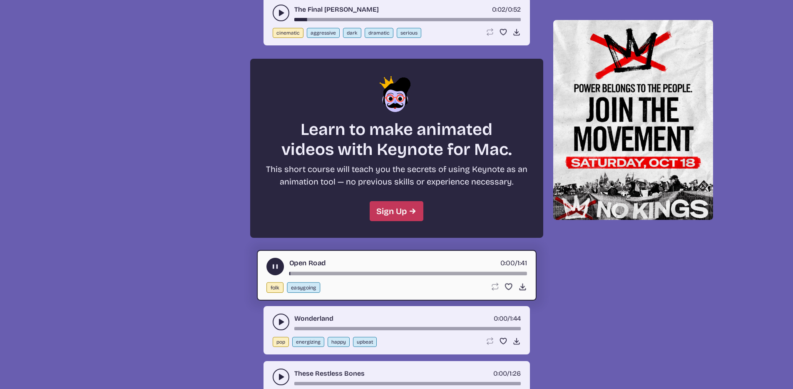
click at [384, 274] on div "song-time-bar" at bounding box center [408, 272] width 238 height 3
click at [271, 321] on div "Wonderland 0:00 / 1:44 pop energizing happy upbeat Loop song Loop this song. Fa…" at bounding box center [397, 330] width 266 height 48
drag, startPoint x: 276, startPoint y: 321, endPoint x: 308, endPoint y: 324, distance: 32.2
click at [276, 321] on button "play-pause toggle" at bounding box center [281, 322] width 17 height 17
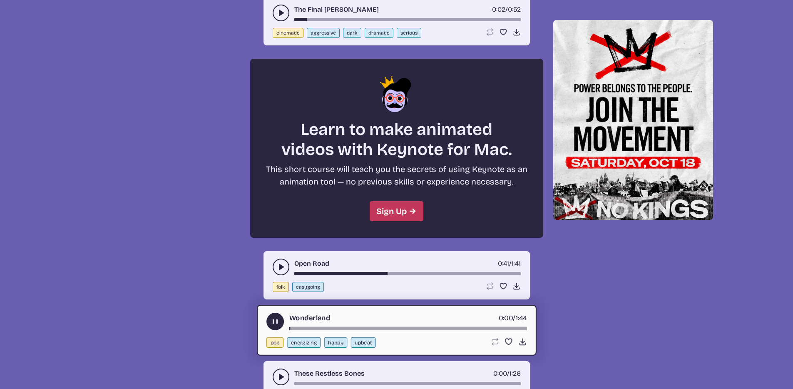
click at [381, 328] on div "song-time-bar" at bounding box center [408, 327] width 238 height 3
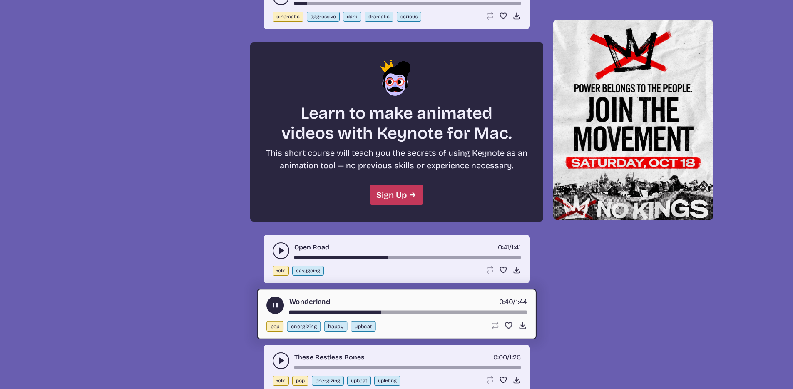
scroll to position [2939, 0]
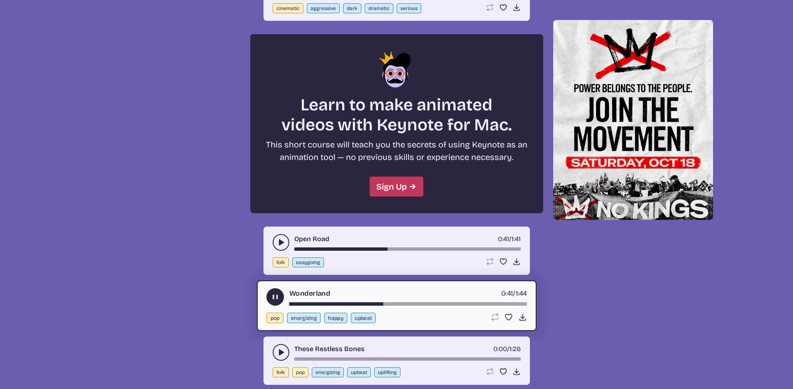
drag, startPoint x: 279, startPoint y: 346, endPoint x: 322, endPoint y: 340, distance: 42.9
click at [279, 346] on button "play-pause toggle" at bounding box center [281, 352] width 17 height 17
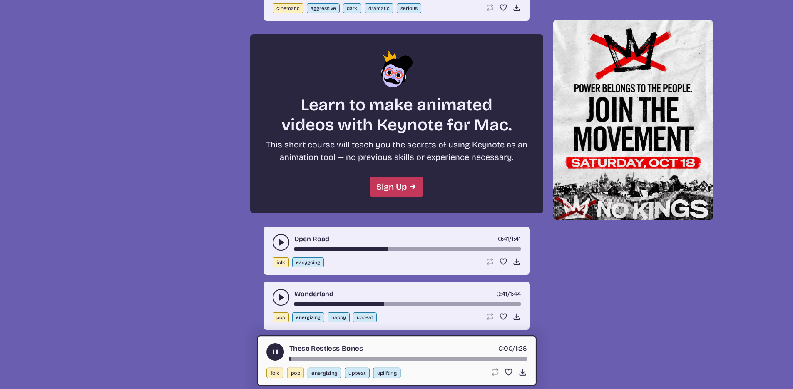
scroll to position [3051, 0]
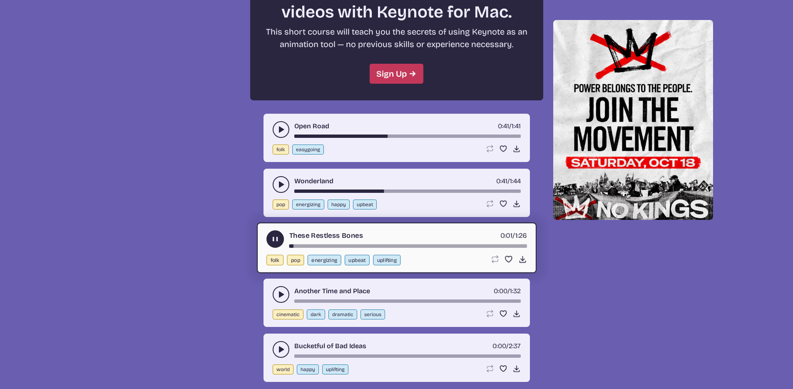
click at [271, 231] on button "play-pause toggle" at bounding box center [274, 238] width 17 height 17
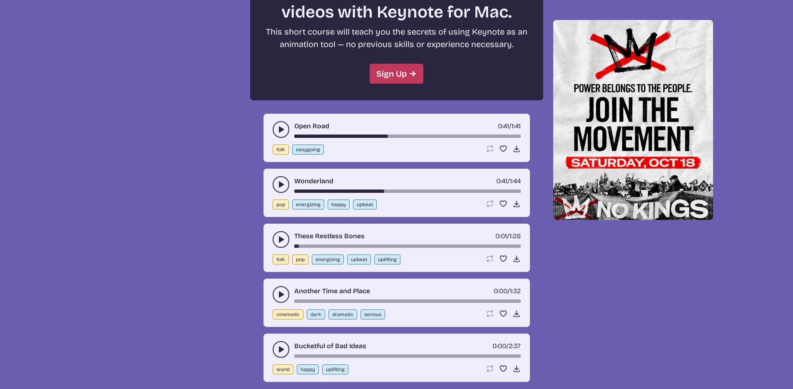
click at [283, 297] on button "play-pause toggle" at bounding box center [281, 294] width 17 height 17
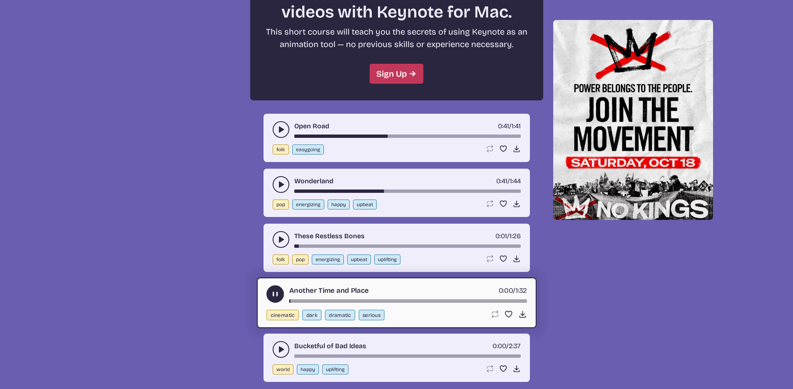
click at [365, 296] on div "Another Time and Place 0:00 / 1:32" at bounding box center [396, 293] width 261 height 17
click at [365, 300] on div "song-time-bar" at bounding box center [408, 300] width 238 height 3
click at [280, 289] on button "play-pause toggle" at bounding box center [274, 293] width 17 height 17
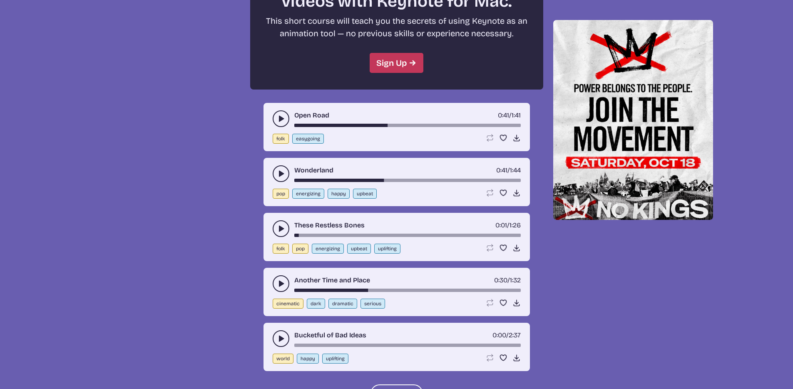
scroll to position [3095, 0]
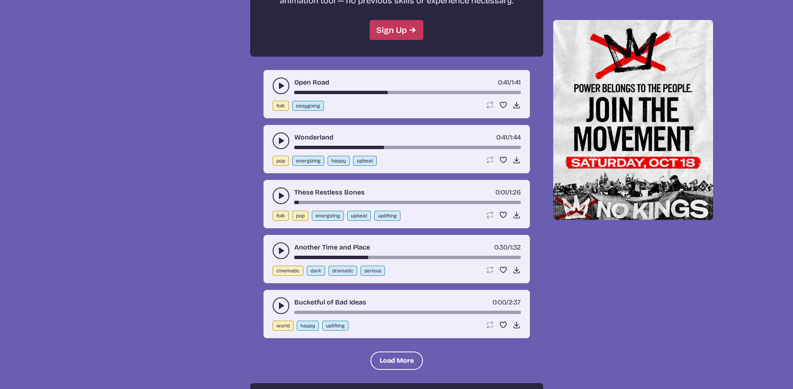
click at [284, 306] on icon "play-pause toggle" at bounding box center [281, 305] width 8 height 8
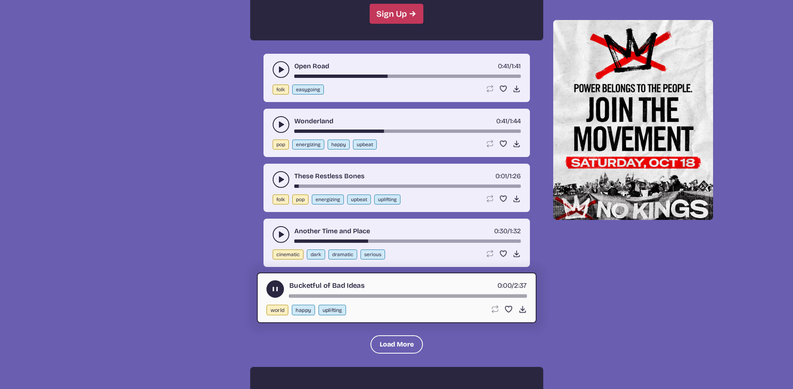
scroll to position [3142, 0]
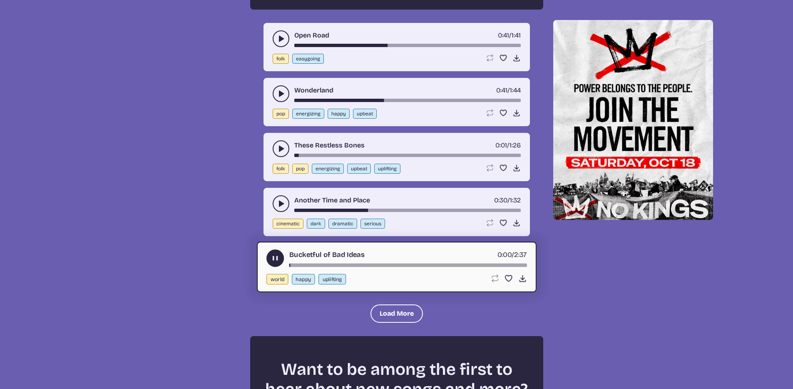
click at [383, 316] on button "Load More" at bounding box center [397, 313] width 52 height 18
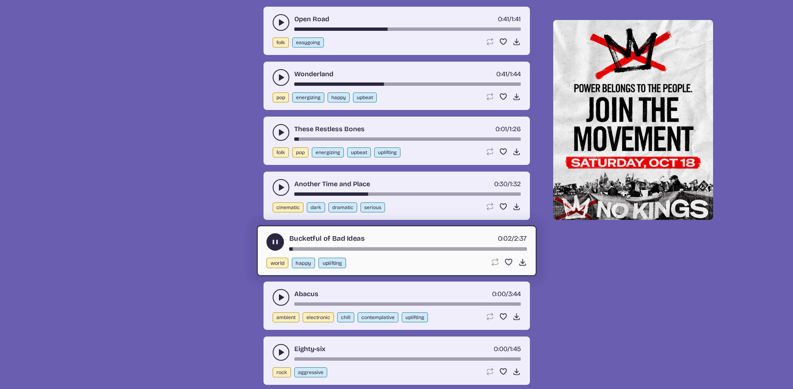
click at [280, 298] on use "play-pause toggle" at bounding box center [281, 297] width 8 height 8
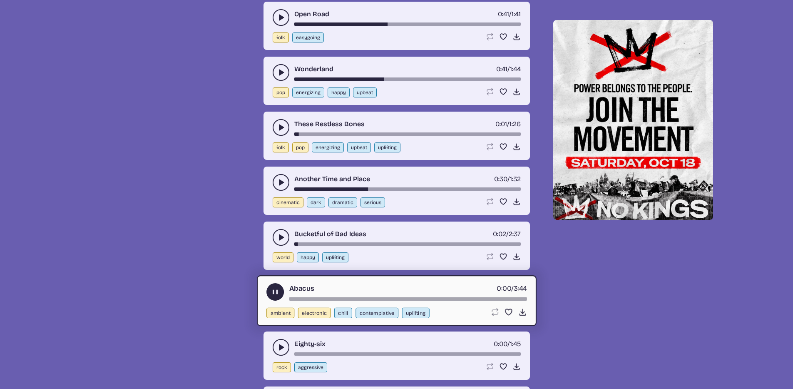
scroll to position [3247, 0]
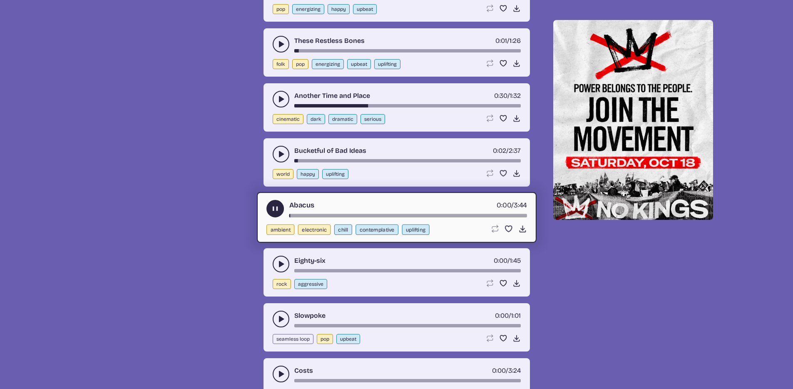
click at [377, 212] on div "Abacus 0:00 / 3:44" at bounding box center [396, 208] width 261 height 17
click at [378, 215] on div "song-time-bar" at bounding box center [408, 215] width 238 height 3
click at [369, 274] on div "Eighty-six 0:00 / 1:45 rock aggressive Loop song Loop this song. Favorite song …" at bounding box center [397, 272] width 266 height 48
drag, startPoint x: 369, startPoint y: 273, endPoint x: 368, endPoint y: 269, distance: 4.2
click at [368, 269] on div "Eighty-six 0:00 / 1:45 rock aggressive Loop song Loop this song. Favorite song …" at bounding box center [397, 272] width 266 height 48
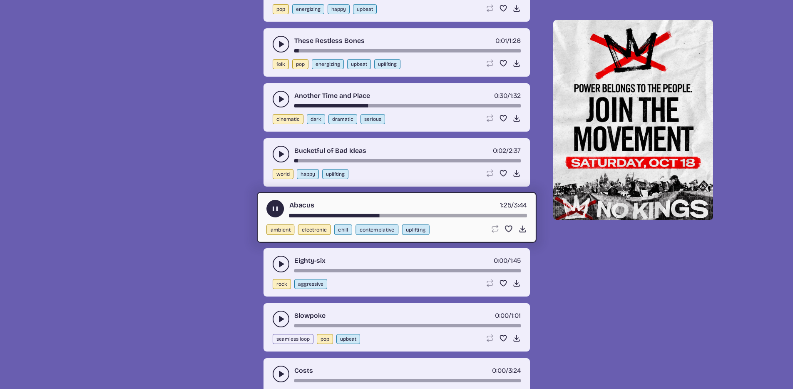
click at [368, 269] on div "song-time-bar" at bounding box center [407, 270] width 226 height 3
click at [271, 261] on div "Eighty-six 0:00 / 1:45 rock aggressive Loop song Loop this song. Favorite song …" at bounding box center [397, 272] width 266 height 48
click at [278, 262] on icon "play-pause toggle" at bounding box center [281, 264] width 8 height 8
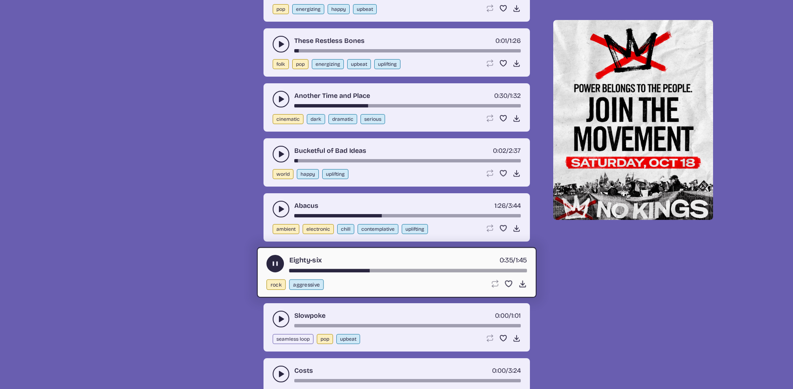
click at [288, 316] on button "play-pause toggle" at bounding box center [281, 319] width 17 height 17
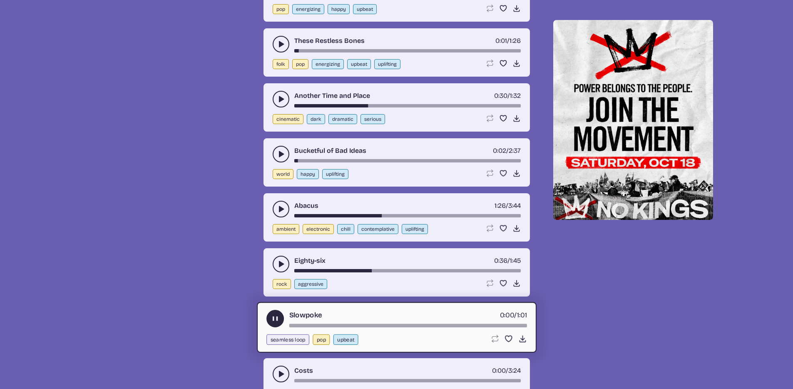
scroll to position [3342, 0]
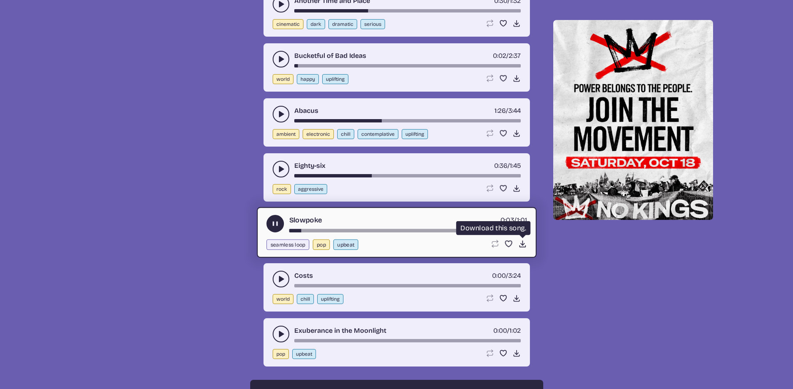
click at [523, 244] on use at bounding box center [522, 243] width 9 height 9
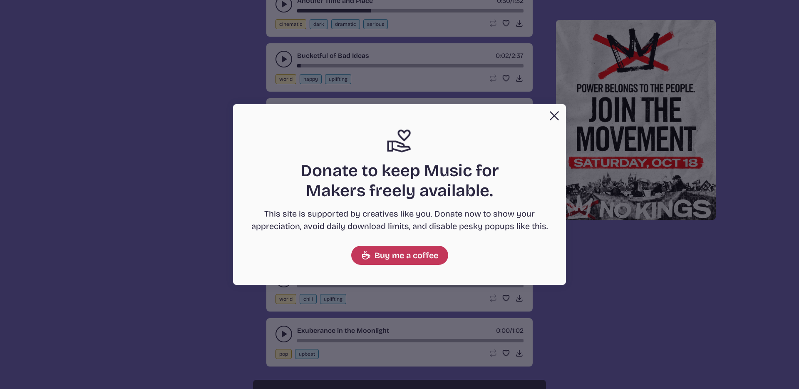
click at [550, 115] on button "Close" at bounding box center [554, 115] width 17 height 17
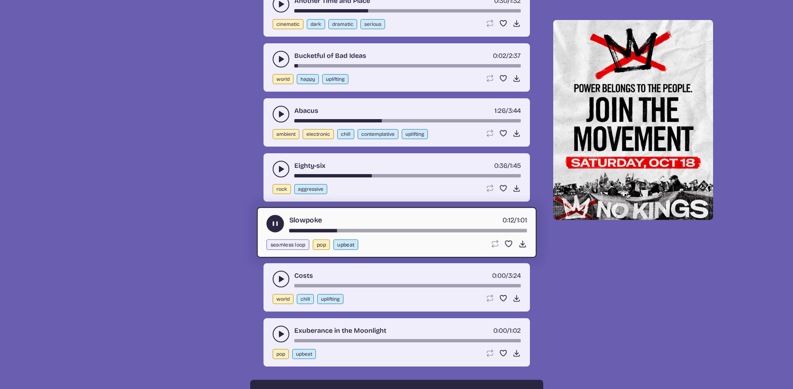
drag, startPoint x: 275, startPoint y: 225, endPoint x: 279, endPoint y: 221, distance: 5.7
click at [275, 224] on icon "play-pause toggle" at bounding box center [275, 223] width 9 height 9
